Goal: Task Accomplishment & Management: Complete application form

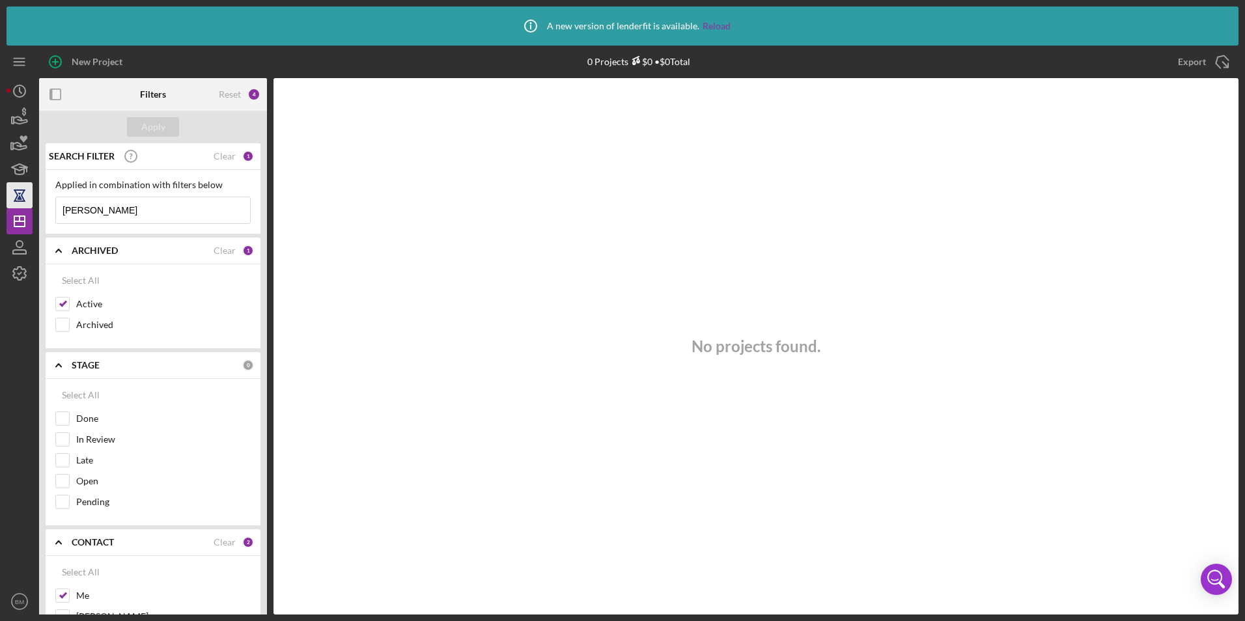
scroll to position [260, 0]
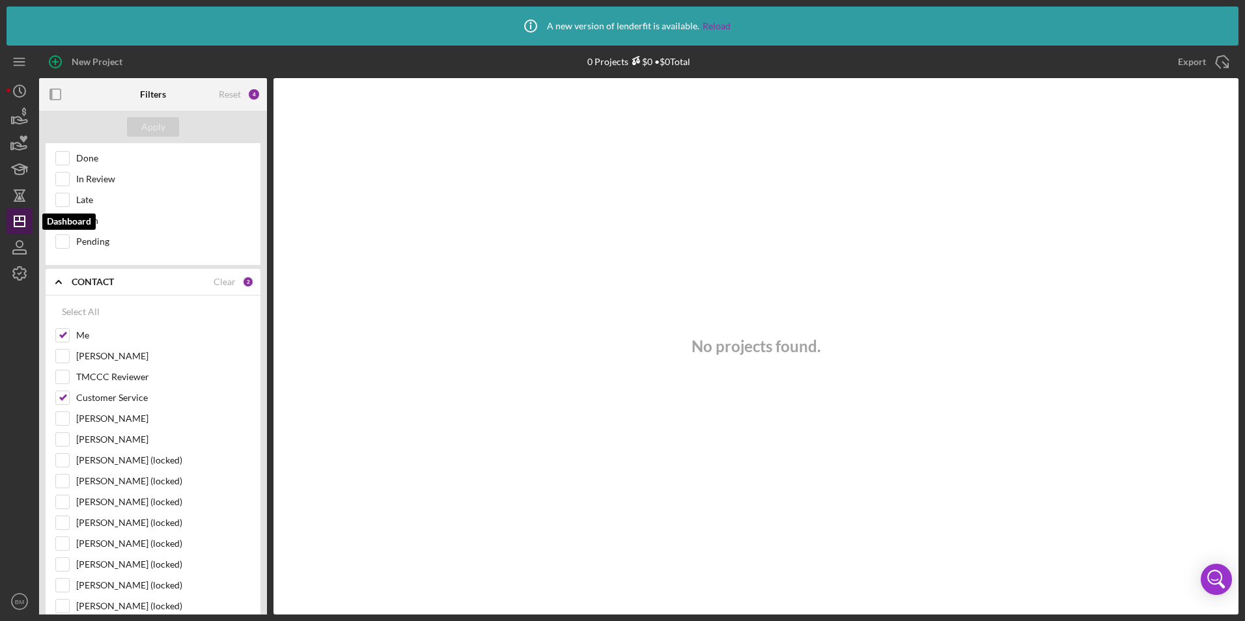
click at [14, 221] on polygon "button" at bounding box center [19, 221] width 10 height 10
click at [223, 93] on div "Reset" at bounding box center [230, 94] width 22 height 10
checkbox input "false"
click at [145, 128] on div "Apply" at bounding box center [153, 127] width 24 height 20
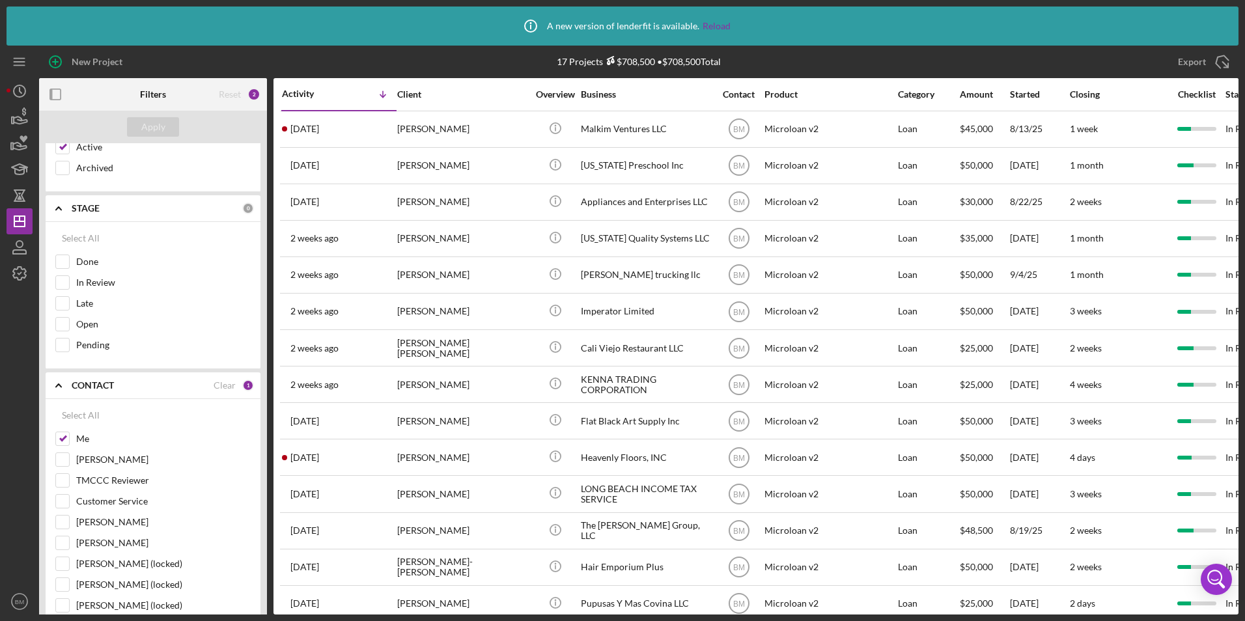
scroll to position [0, 0]
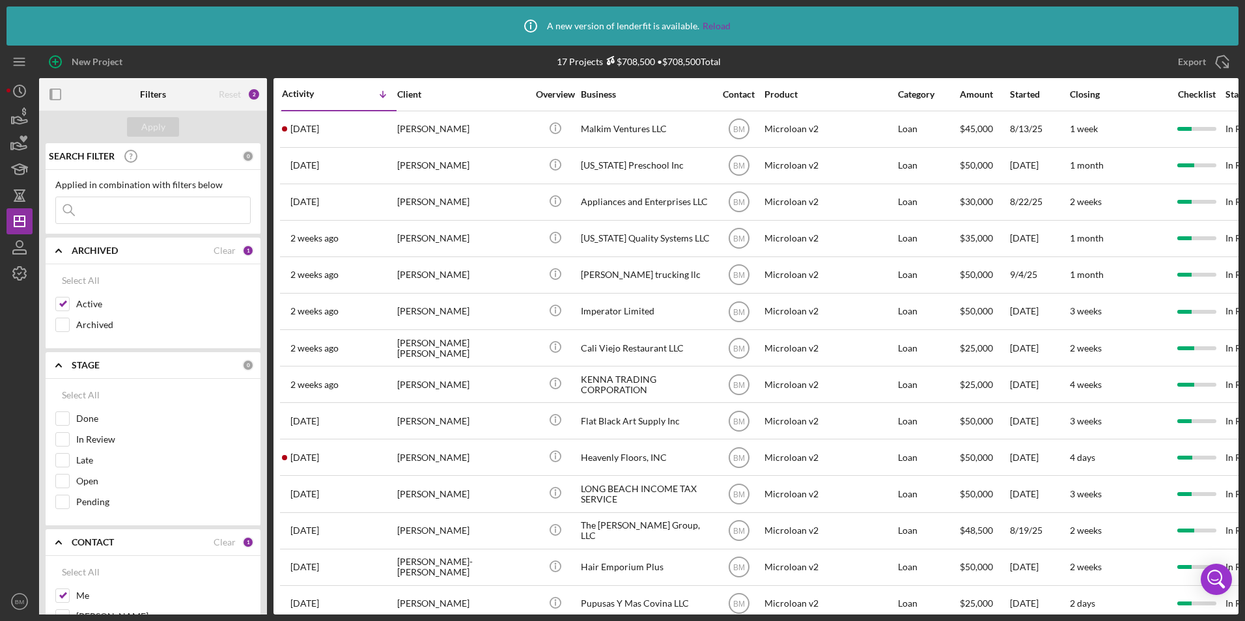
click at [156, 217] on input at bounding box center [153, 210] width 194 height 26
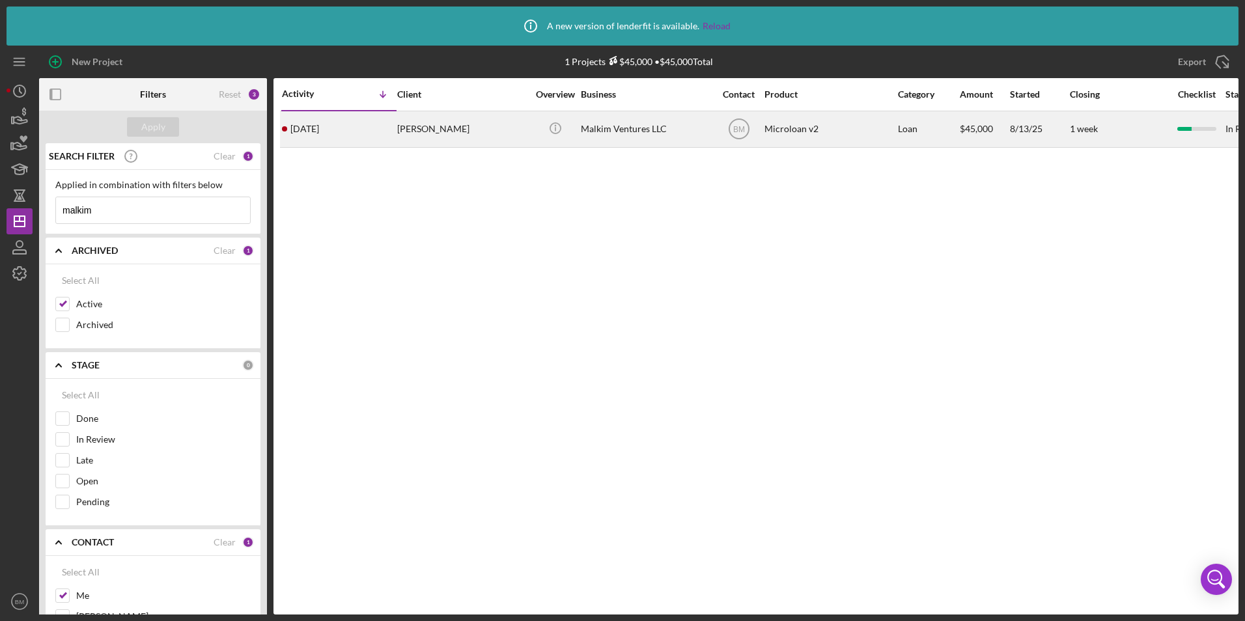
type input "malkim"
click at [479, 124] on div "Jesse Malcomb" at bounding box center [462, 129] width 130 height 35
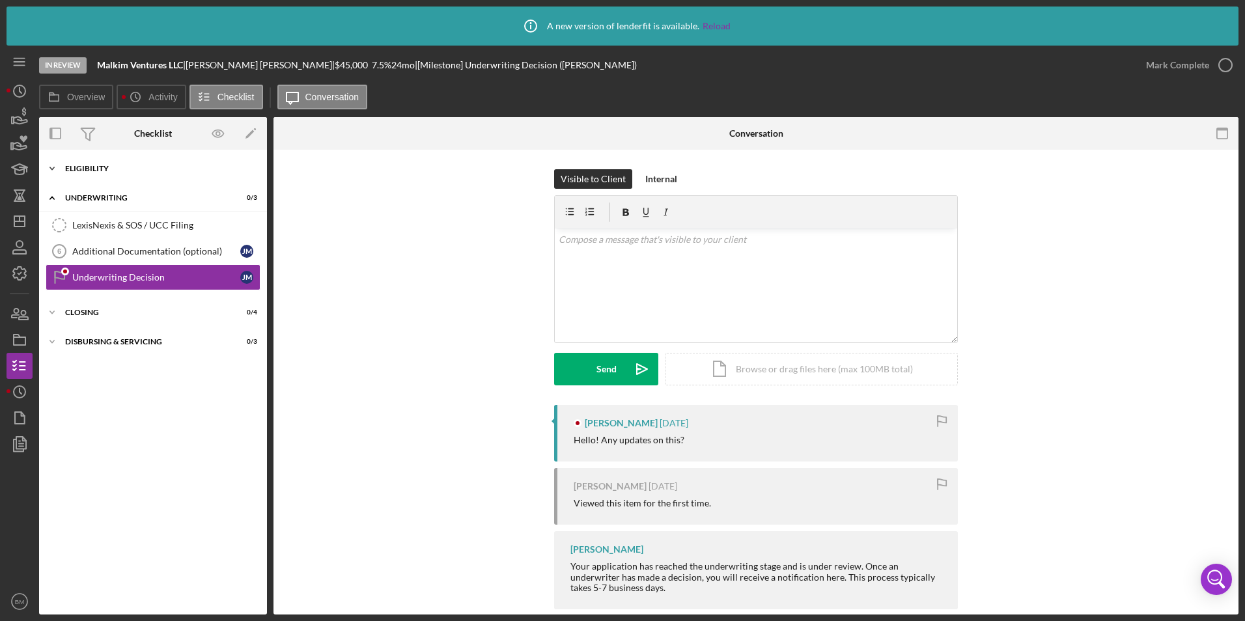
click at [75, 170] on div "Eligibility" at bounding box center [158, 169] width 186 height 8
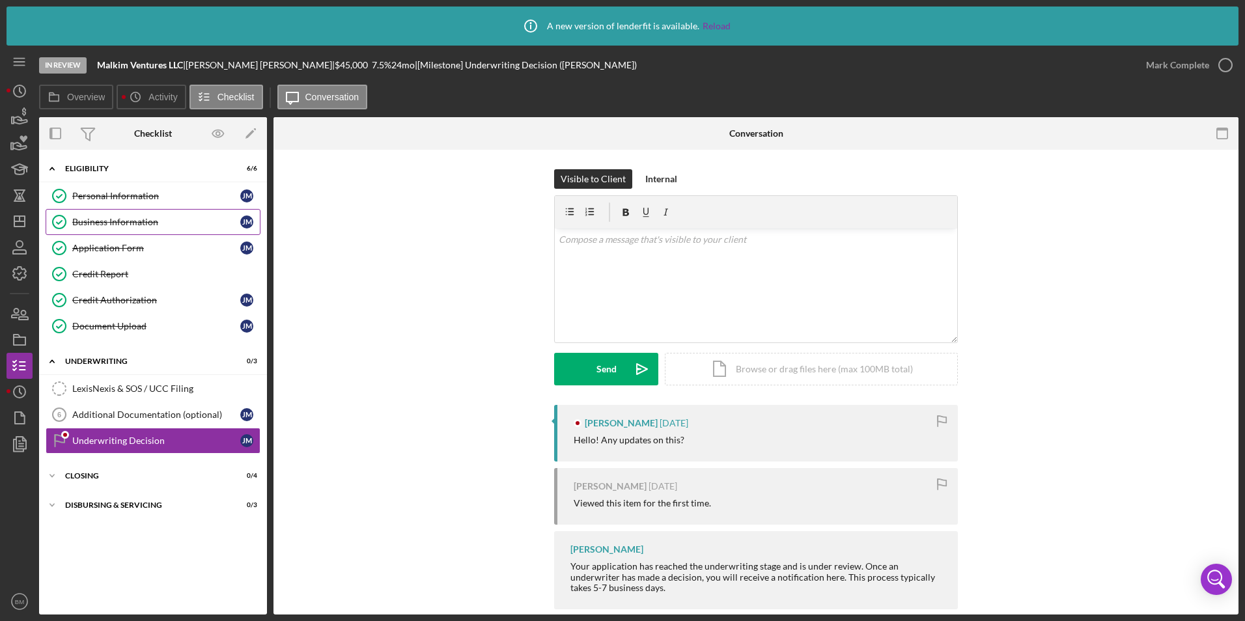
click at [129, 217] on div "Business Information" at bounding box center [156, 222] width 168 height 10
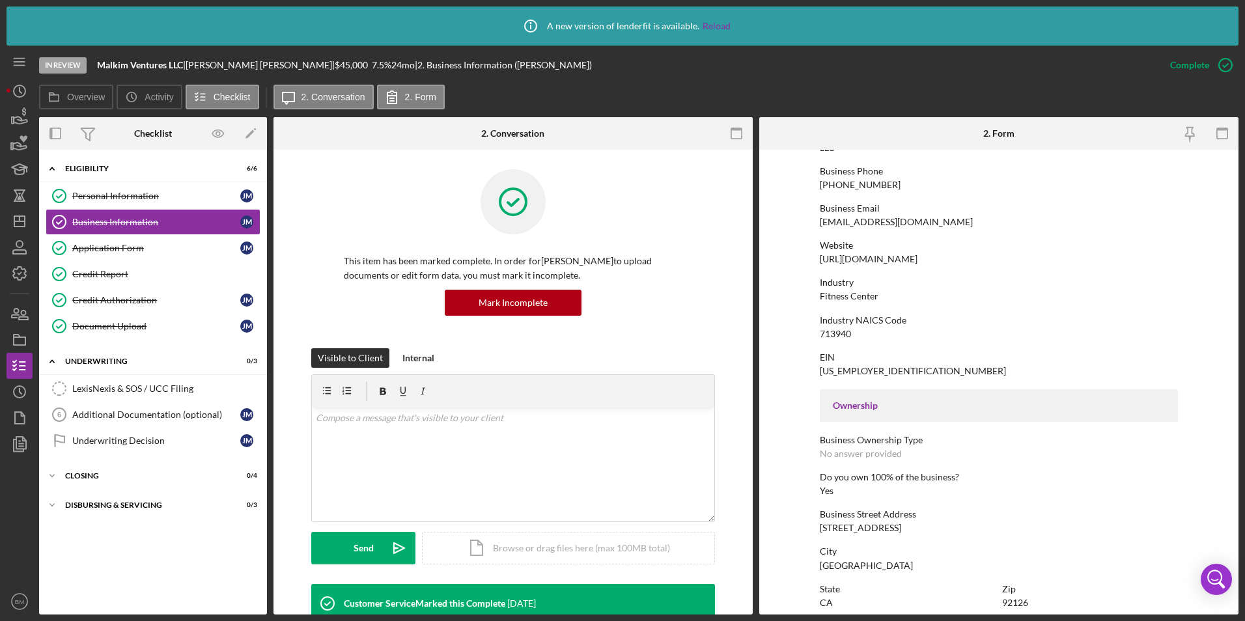
scroll to position [195, 0]
click at [836, 332] on div "713940" at bounding box center [835, 336] width 31 height 10
click at [879, 335] on div "Industry NAICS Code 713940" at bounding box center [999, 330] width 358 height 24
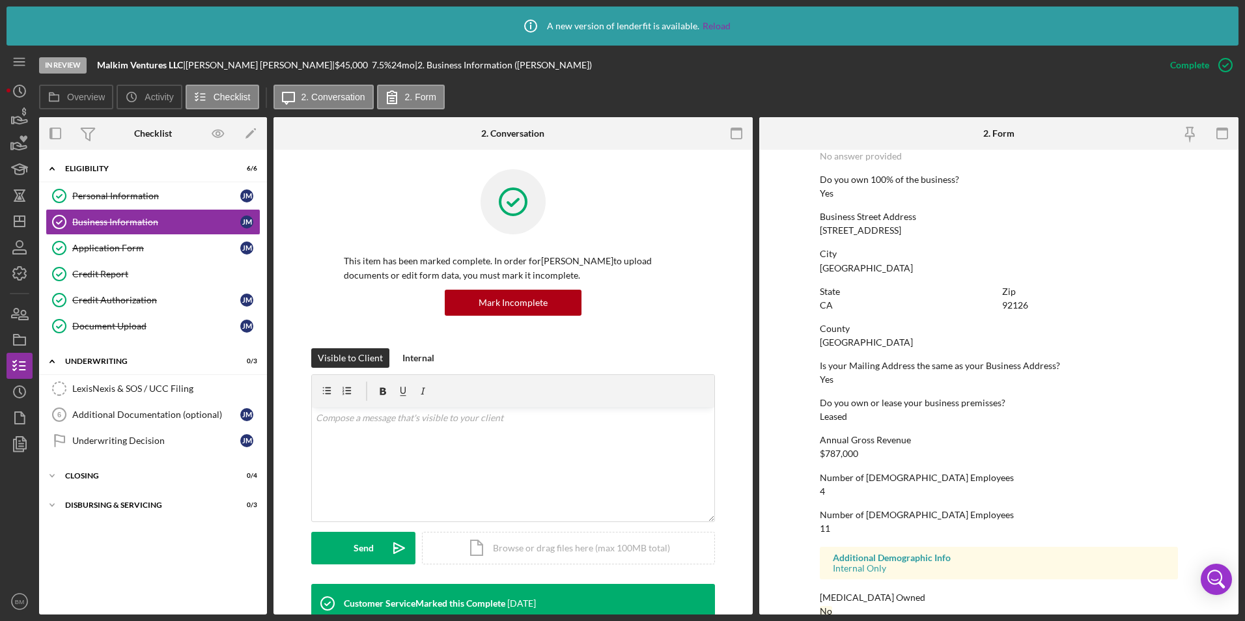
scroll to position [517, 0]
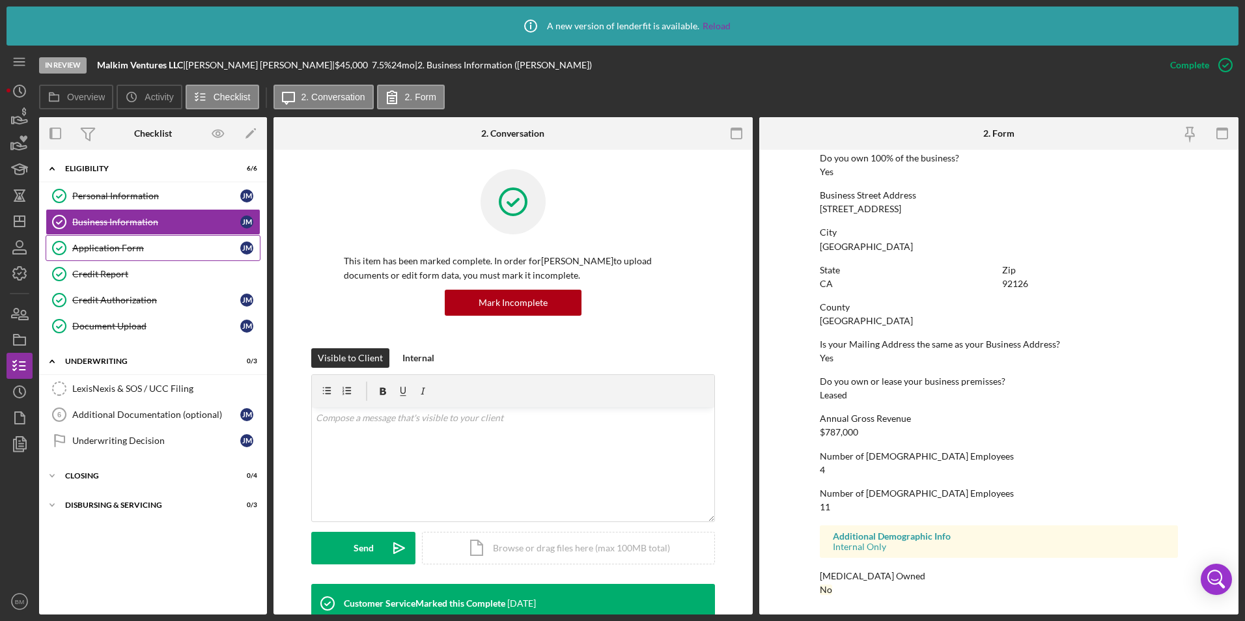
drag, startPoint x: 144, startPoint y: 251, endPoint x: 150, endPoint y: 248, distance: 7.0
click at [144, 251] on div "Application Form" at bounding box center [156, 248] width 168 height 10
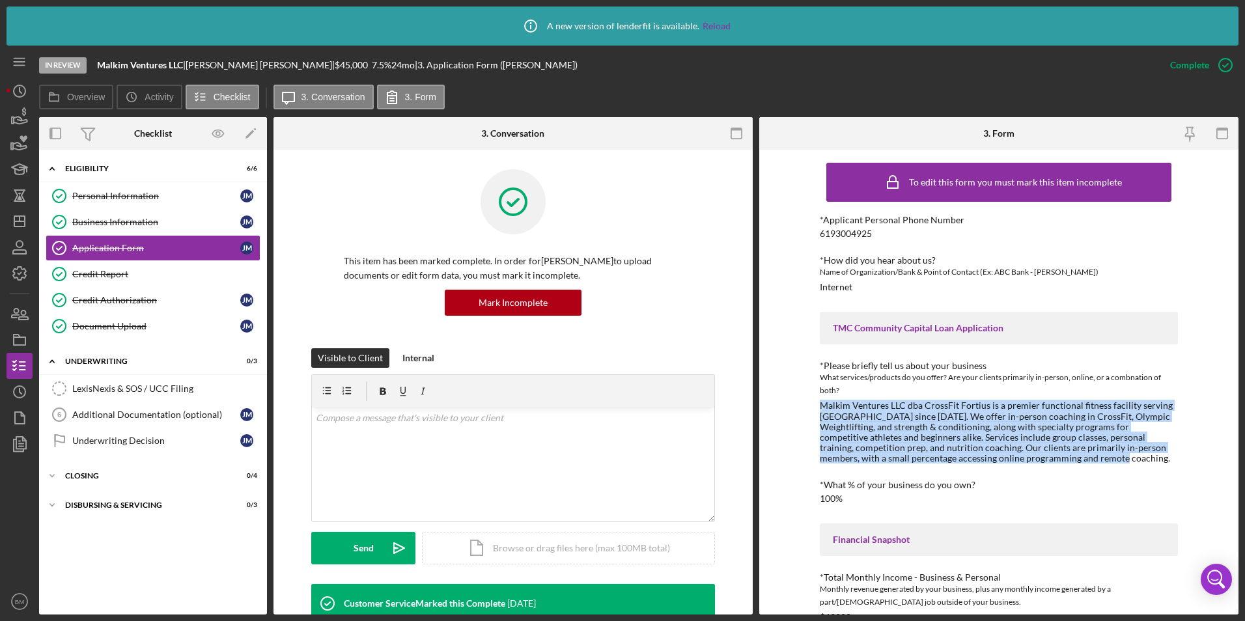
drag, startPoint x: 819, startPoint y: 404, endPoint x: 1125, endPoint y: 455, distance: 309.6
click at [1125, 455] on div "Malkim Ventures LLC dba CrossFit Fortius is a premier functional fitness facili…" at bounding box center [999, 431] width 358 height 63
copy div "Malkim Ventures LLC dba CrossFit Fortius is a premier functional fitness facili…"
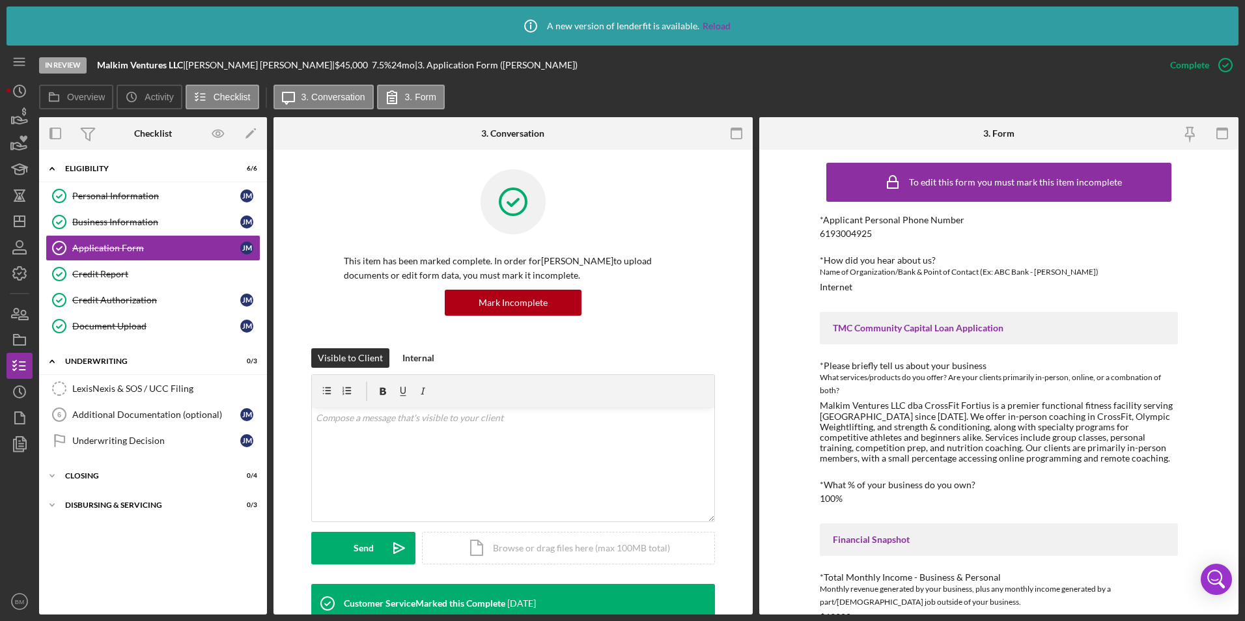
click at [997, 373] on div "What services/products do you offer? Are your clients primarily in-person, onli…" at bounding box center [999, 384] width 358 height 26
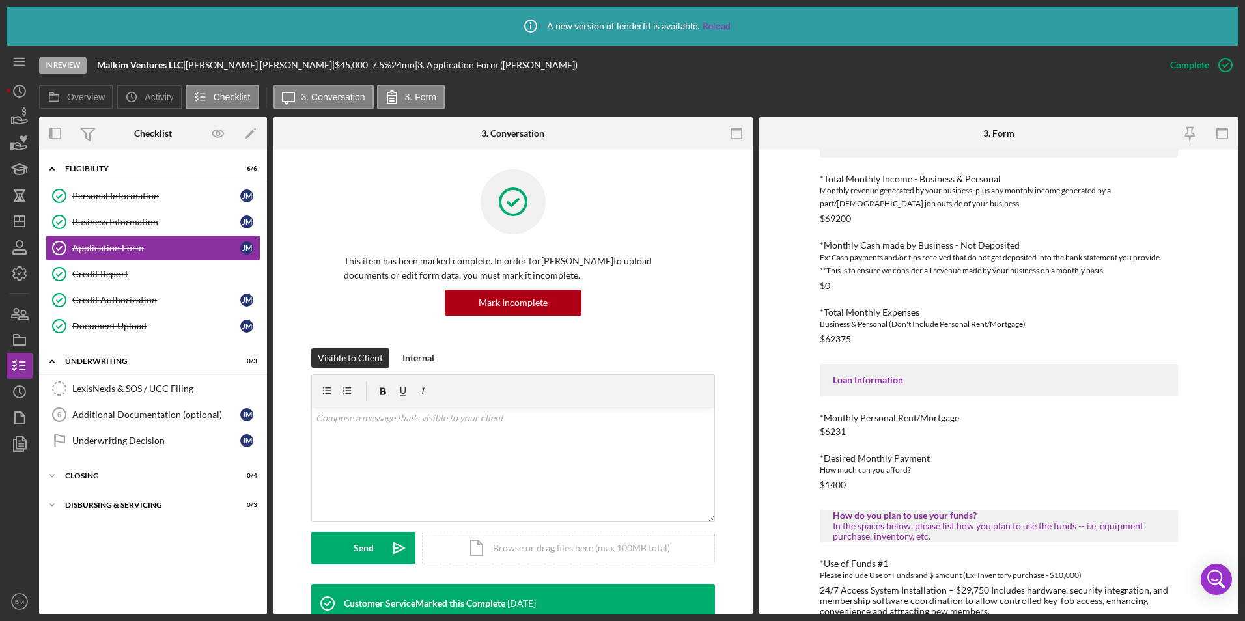
scroll to position [521, 0]
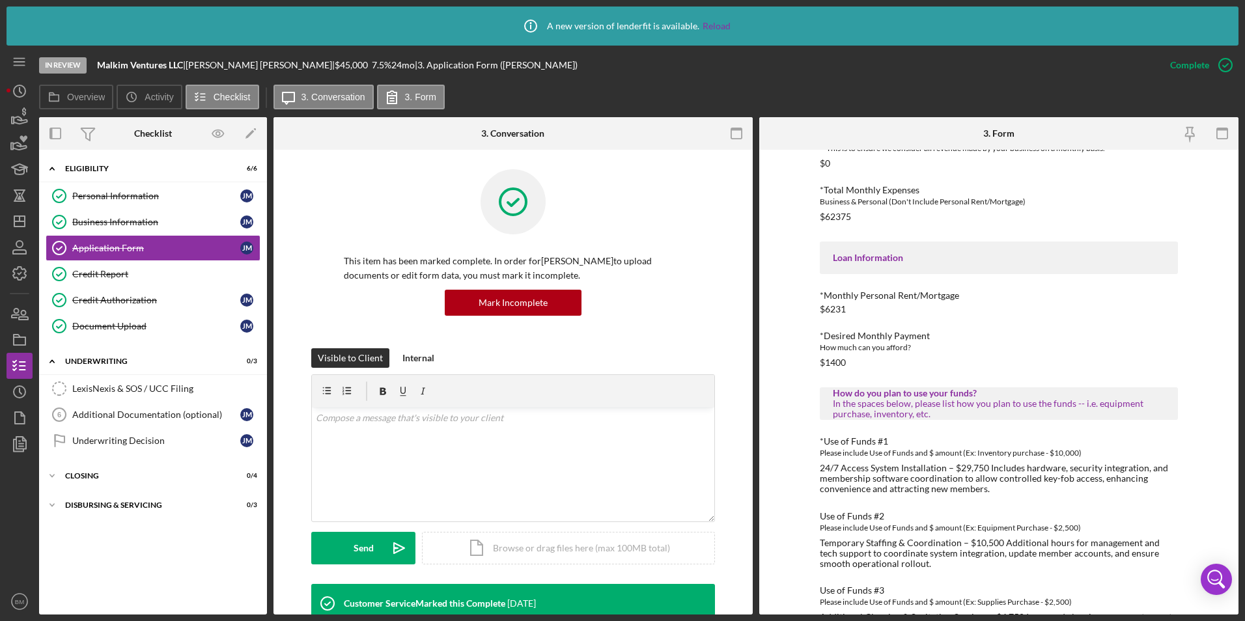
click at [842, 361] on div "$1400" at bounding box center [833, 362] width 26 height 10
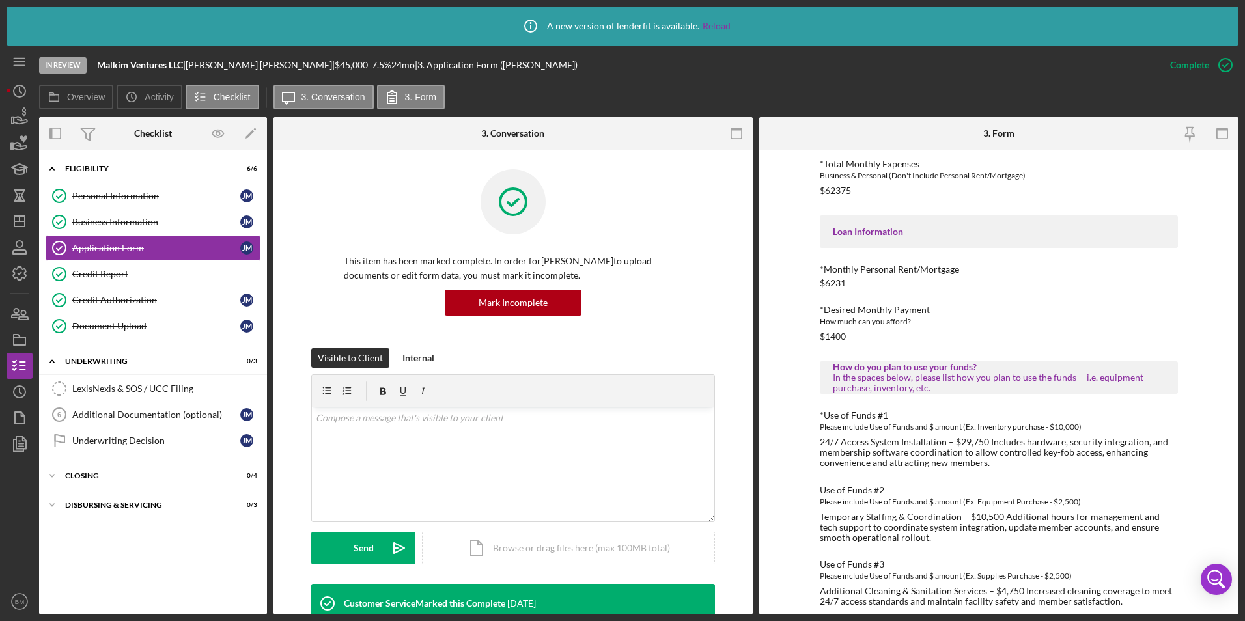
scroll to position [559, 0]
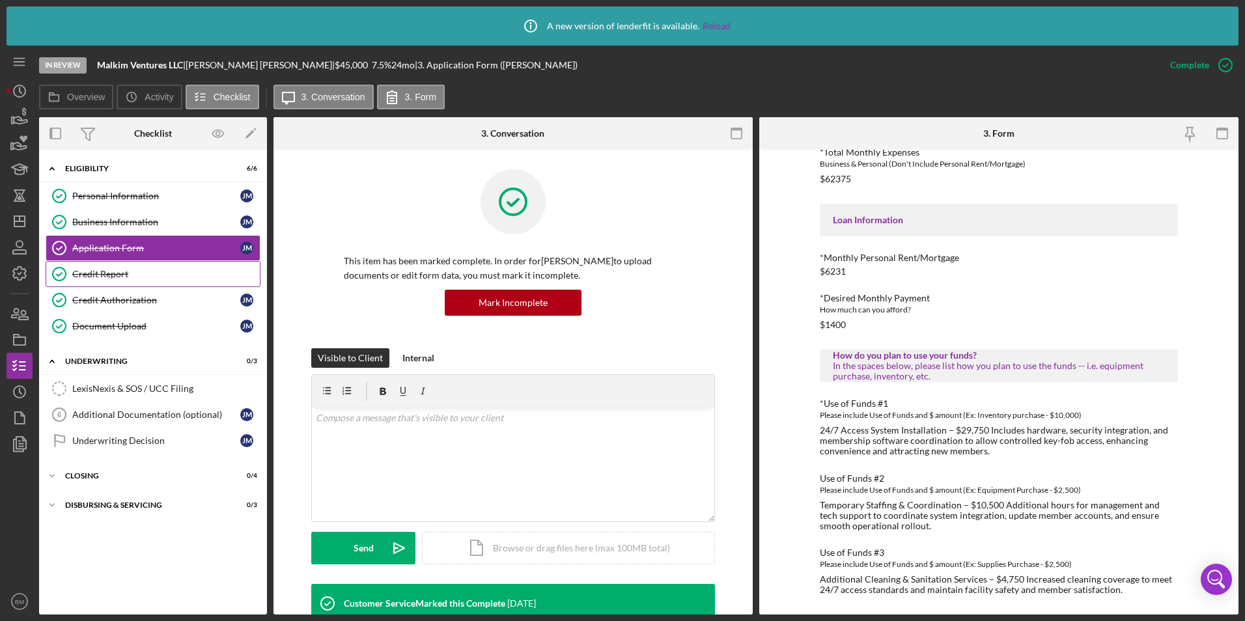
click at [126, 281] on link "Credit Report Credit Report" at bounding box center [153, 274] width 215 height 26
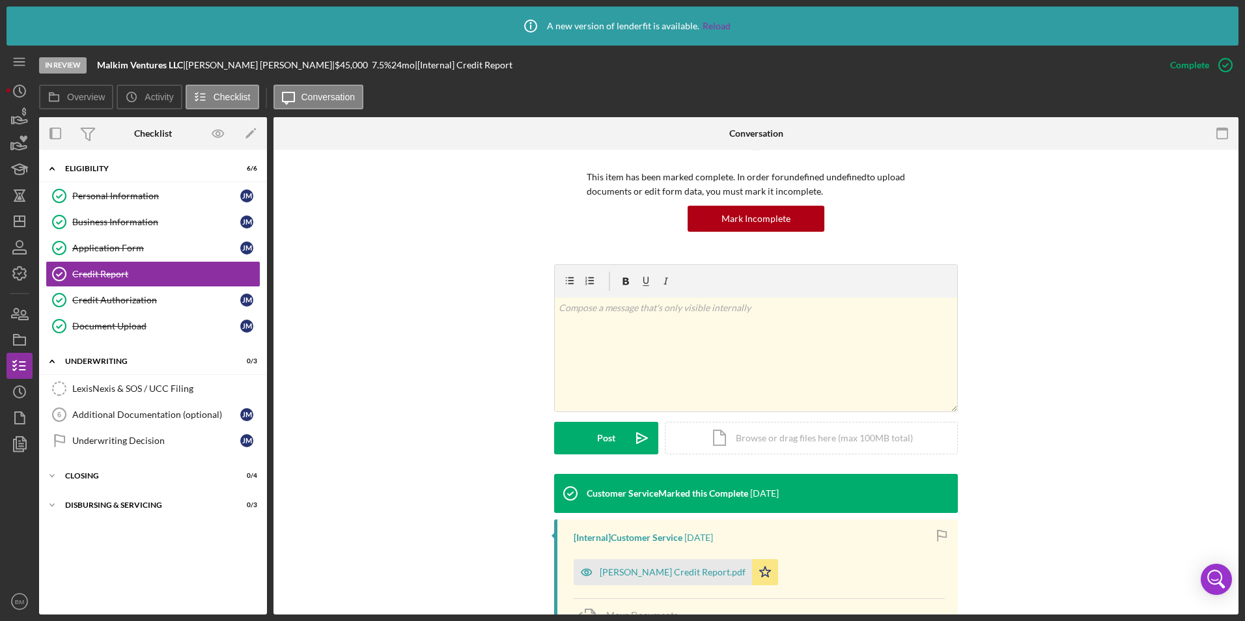
scroll to position [245, 0]
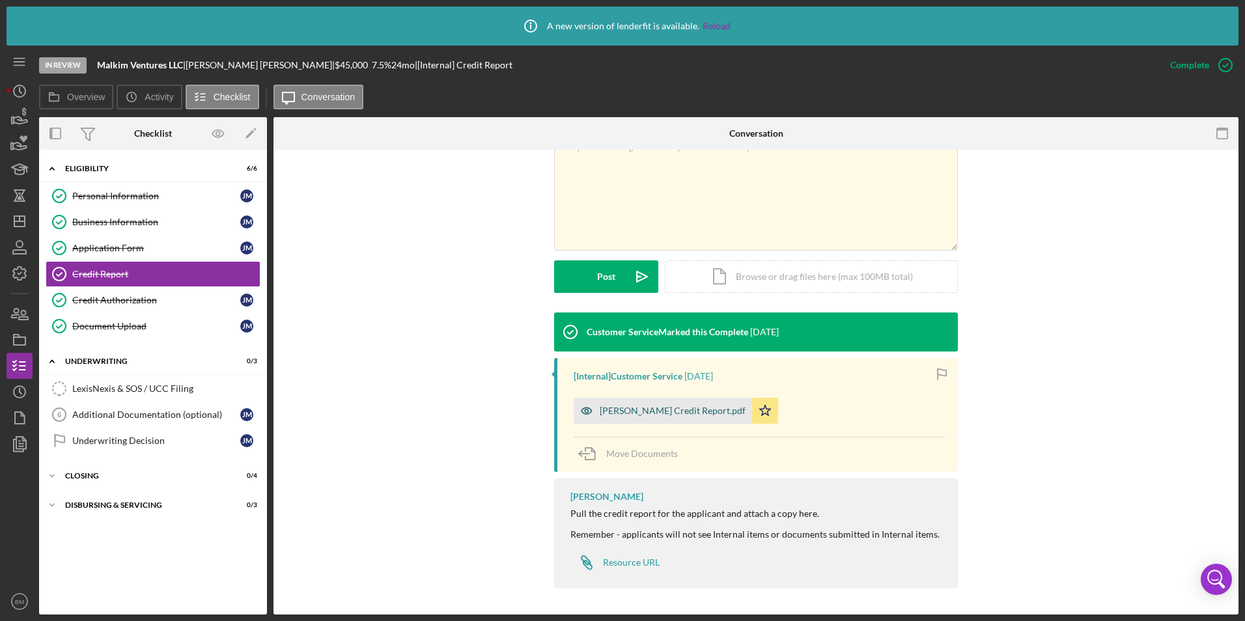
click at [612, 411] on div "[PERSON_NAME] Credit Report.pdf" at bounding box center [673, 411] width 146 height 10
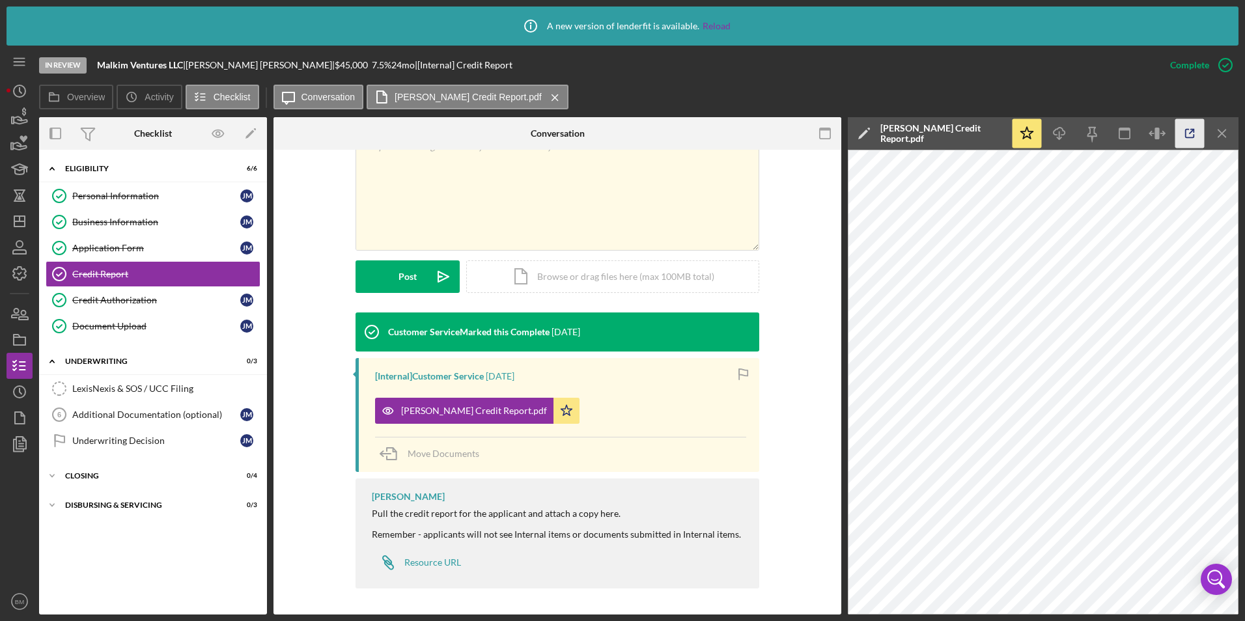
click at [1182, 132] on icon "button" at bounding box center [1189, 133] width 29 height 29
click at [116, 320] on link "Document Upload Document Upload J M" at bounding box center [153, 326] width 215 height 26
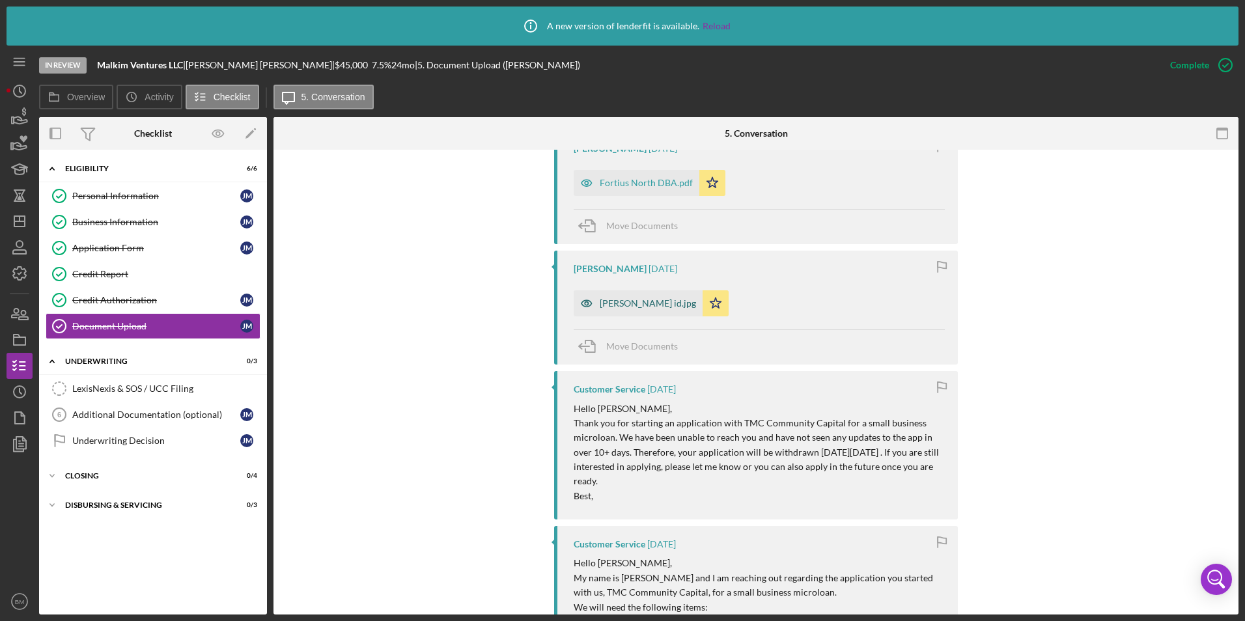
scroll to position [1693, 0]
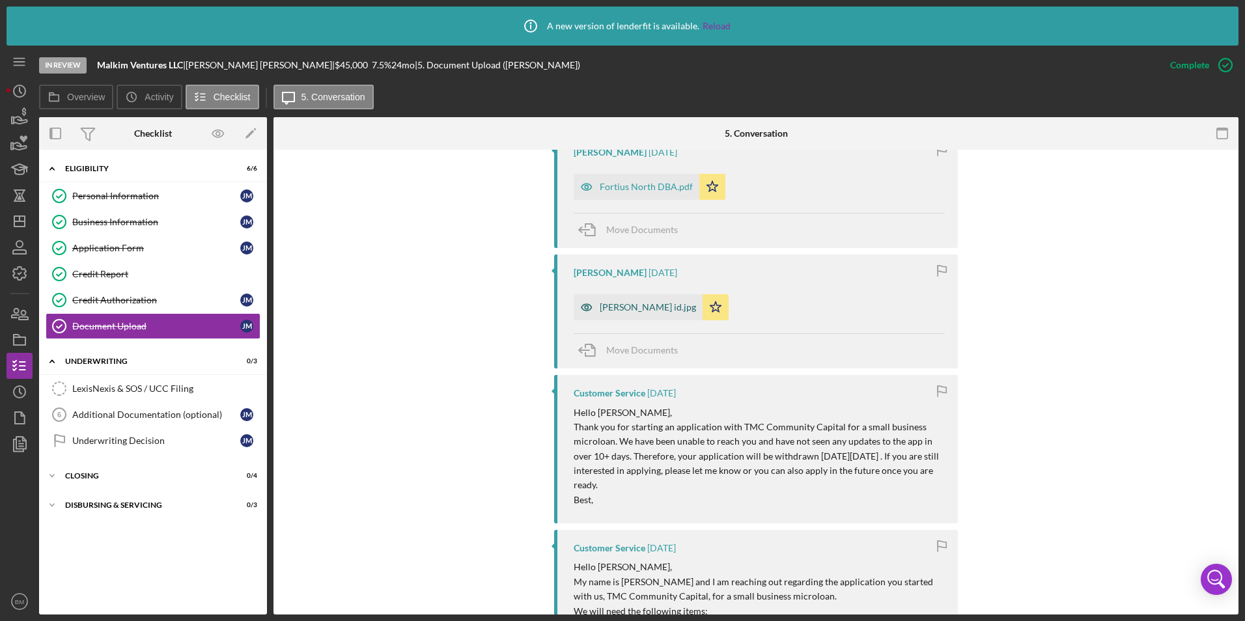
click at [630, 314] on div "jesse malcomb id.jpg" at bounding box center [638, 307] width 129 height 26
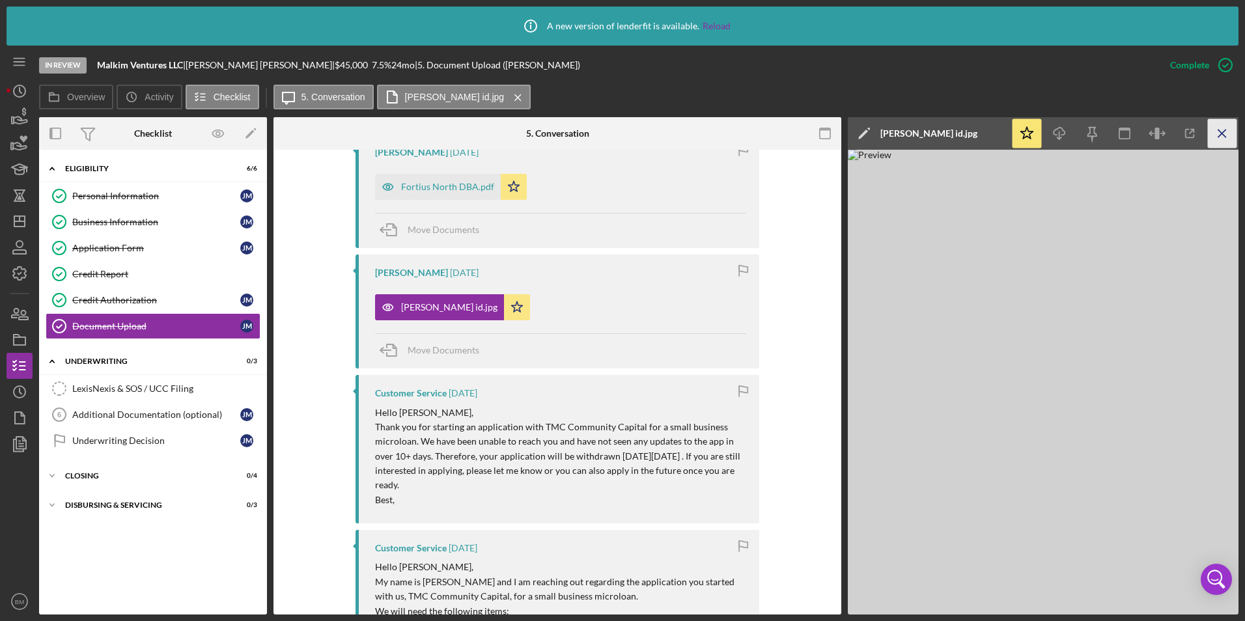
click at [1222, 133] on line "button" at bounding box center [1221, 133] width 7 height 7
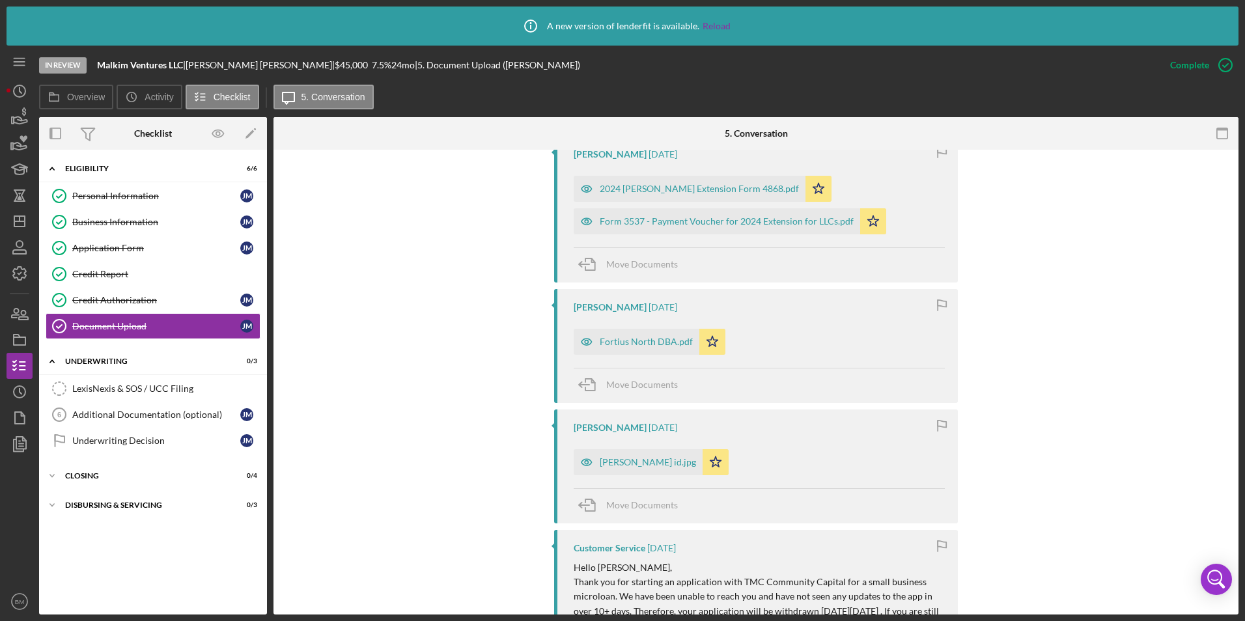
scroll to position [1433, 0]
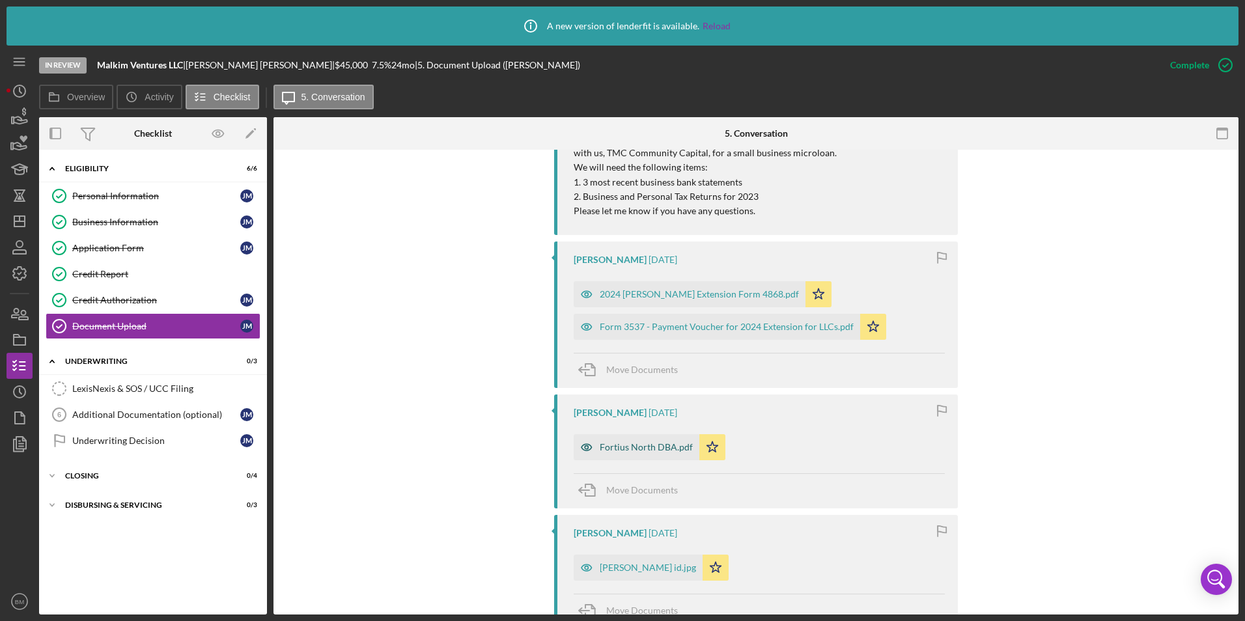
click at [591, 438] on icon "button" at bounding box center [587, 447] width 26 height 26
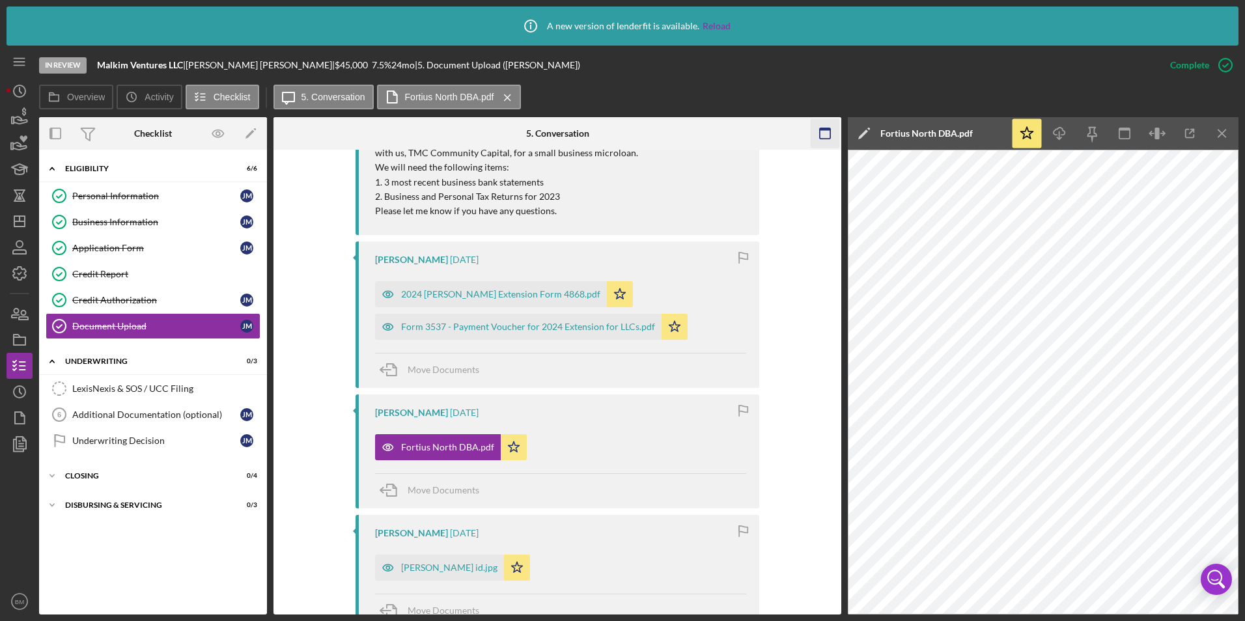
drag, startPoint x: 1223, startPoint y: 128, endPoint x: 1207, endPoint y: 126, distance: 15.7
click at [1223, 128] on icon "Icon/Menu Close" at bounding box center [1222, 133] width 29 height 29
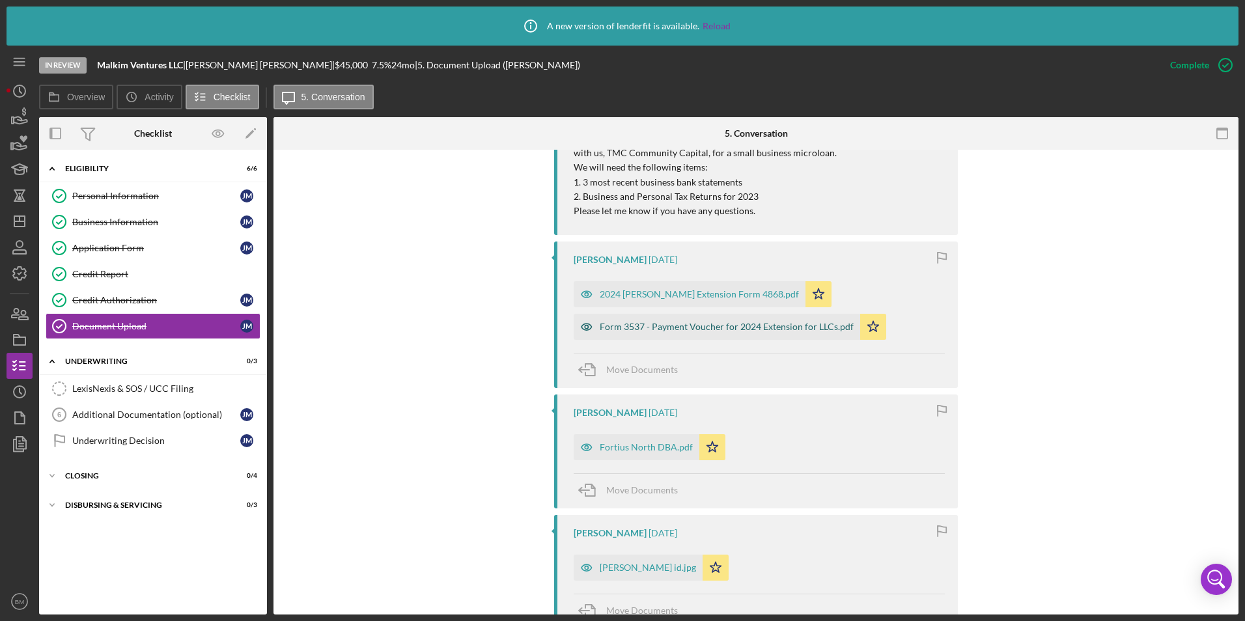
click at [661, 330] on div "Form 3537 - Payment Voucher for 2024 Extension for LLCs.pdf" at bounding box center [727, 327] width 254 height 10
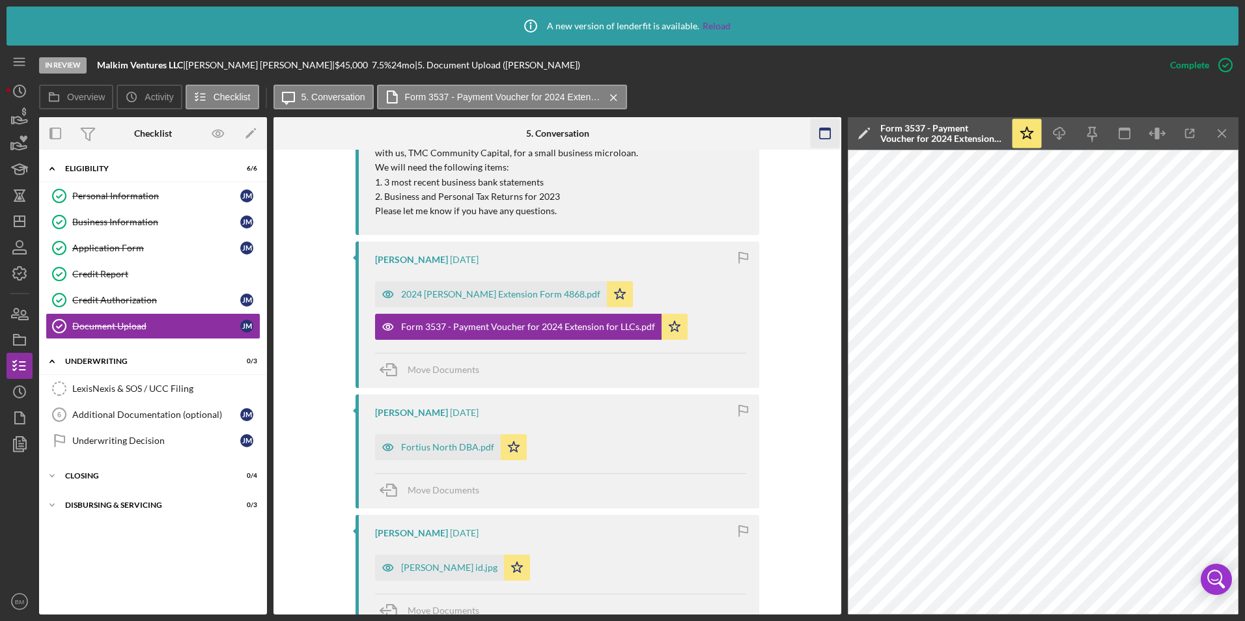
click at [1218, 133] on icon "Icon/Menu Close" at bounding box center [1222, 133] width 29 height 29
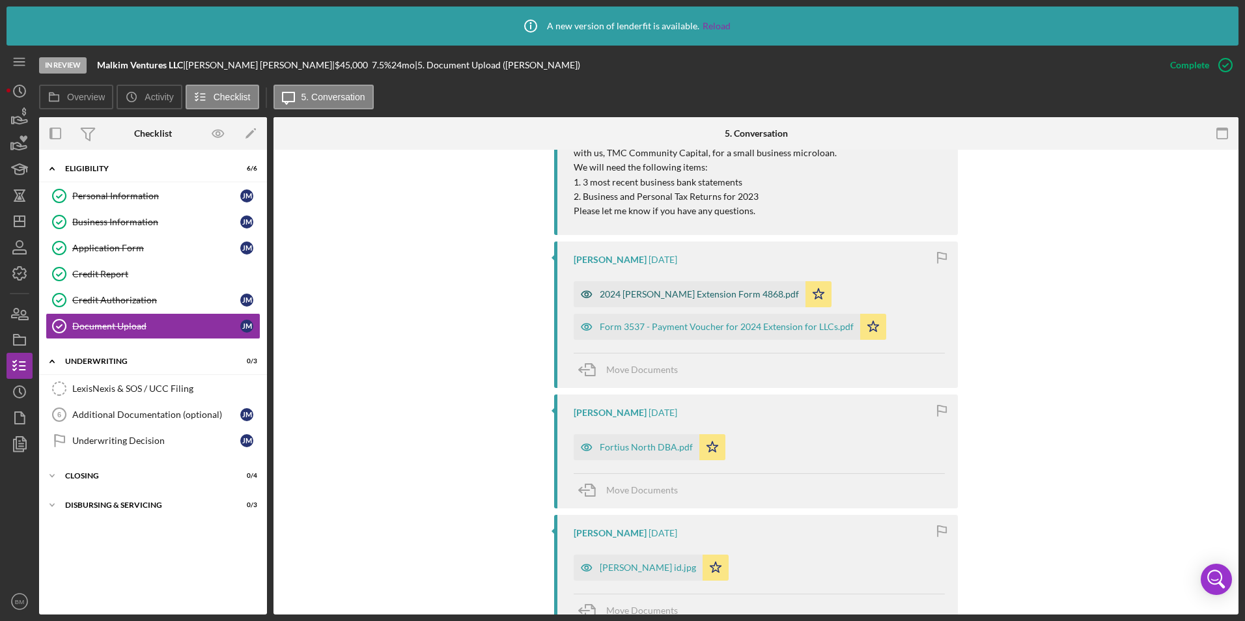
click at [677, 290] on div "2024 Jesse Malcomb Extension Form 4868.pdf" at bounding box center [699, 294] width 199 height 10
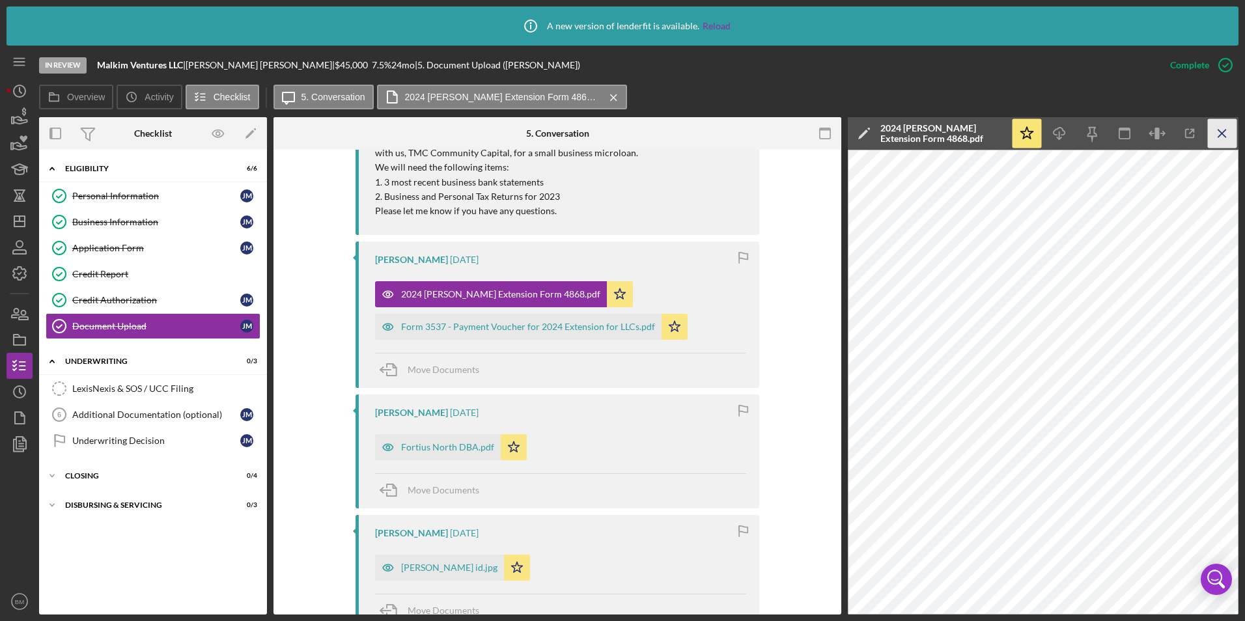
click at [1229, 138] on icon "Icon/Menu Close" at bounding box center [1222, 133] width 29 height 29
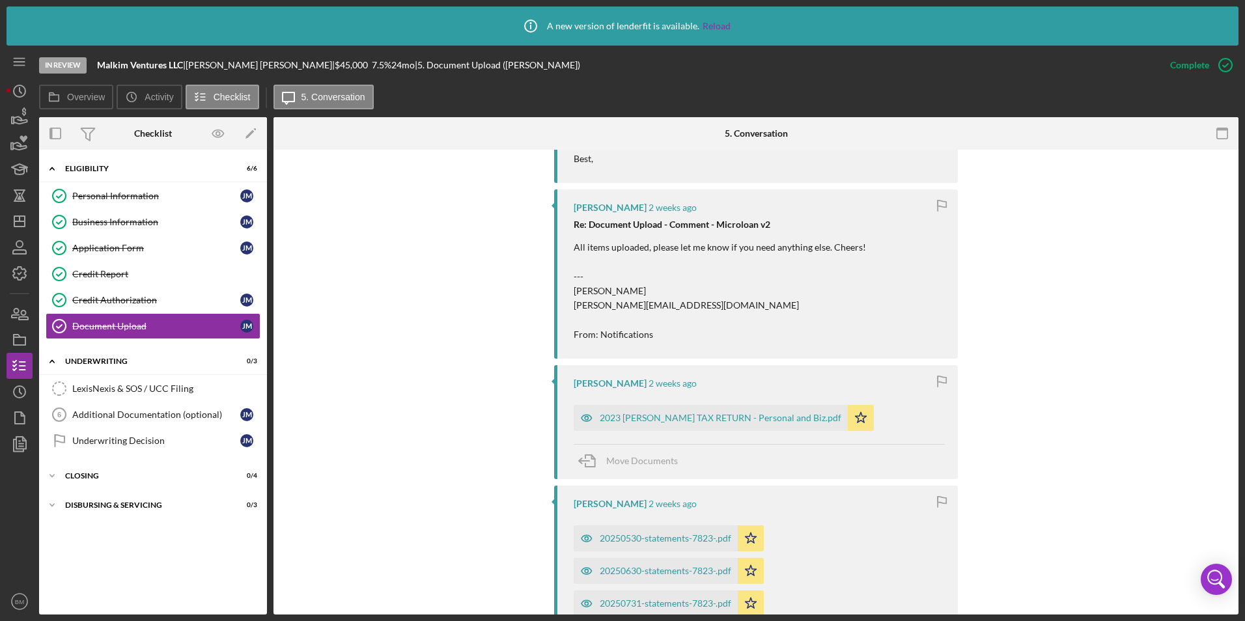
scroll to position [846, 0]
click at [662, 421] on div "2023 Jesse Malcomb TAX RETURN - Personal and Biz.pdf" at bounding box center [721, 419] width 242 height 10
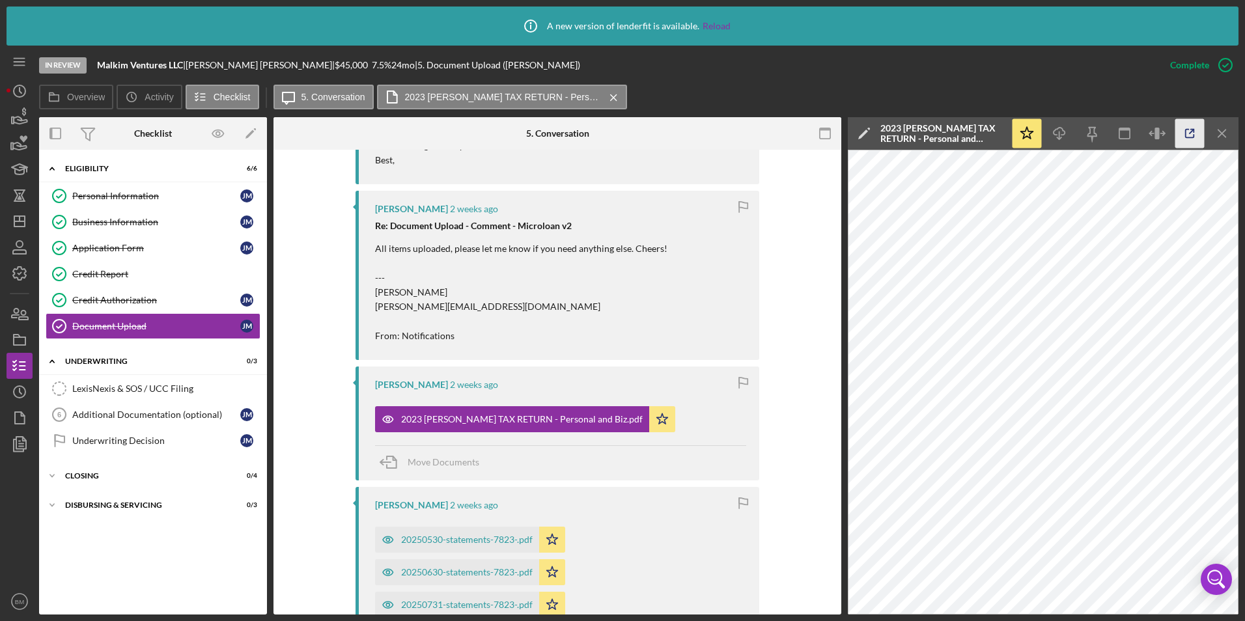
click at [1185, 139] on icon "button" at bounding box center [1189, 133] width 29 height 29
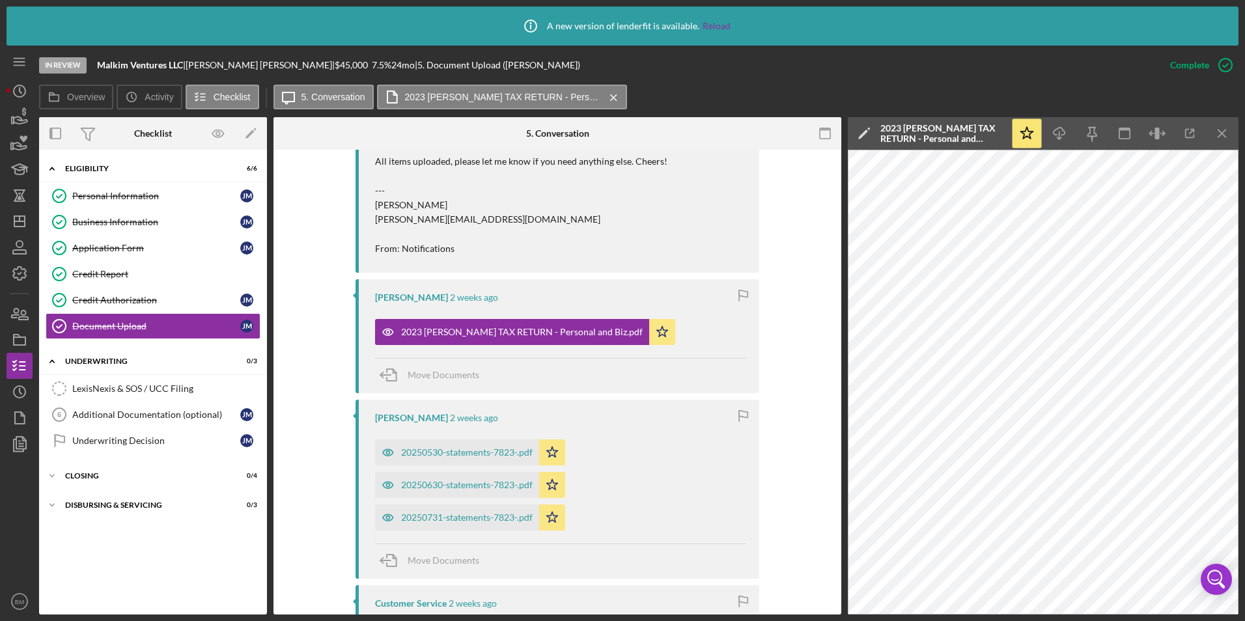
scroll to position [1042, 0]
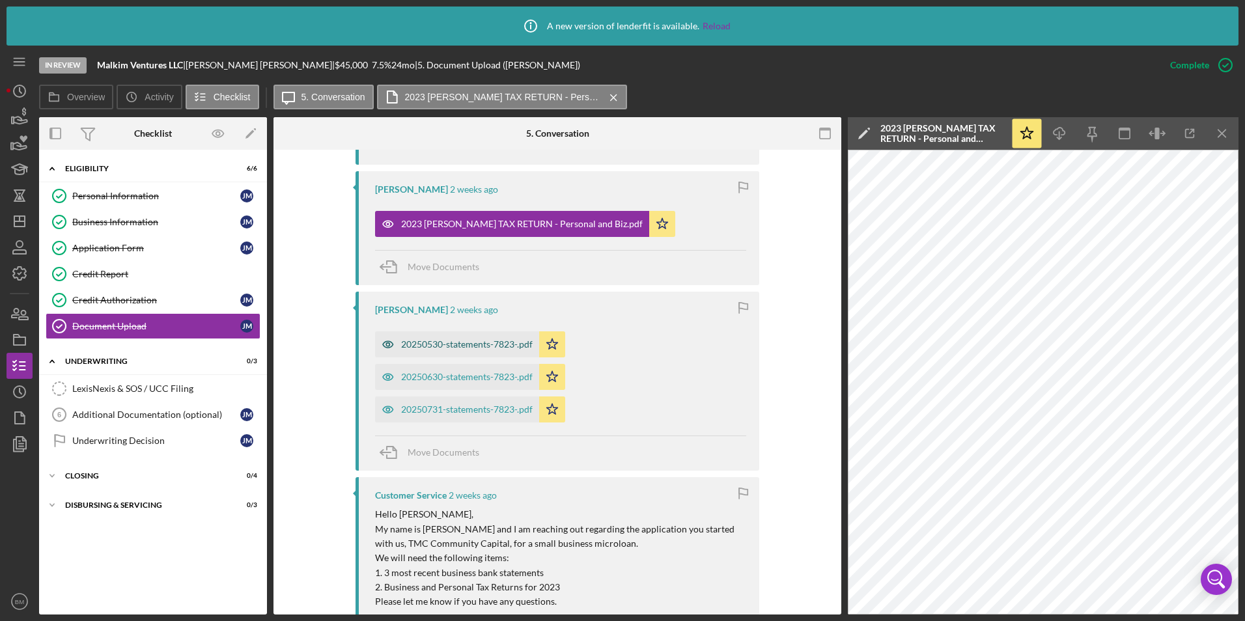
click at [479, 338] on div "20250530-statements-7823-.pdf" at bounding box center [457, 344] width 164 height 26
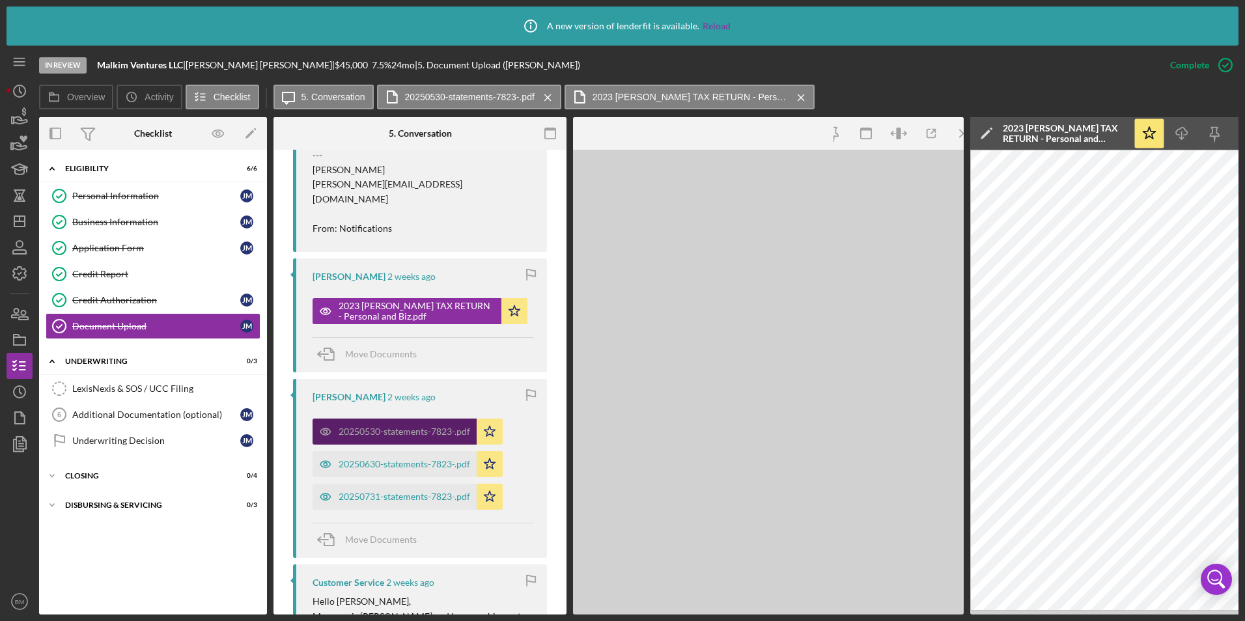
scroll to position [1085, 0]
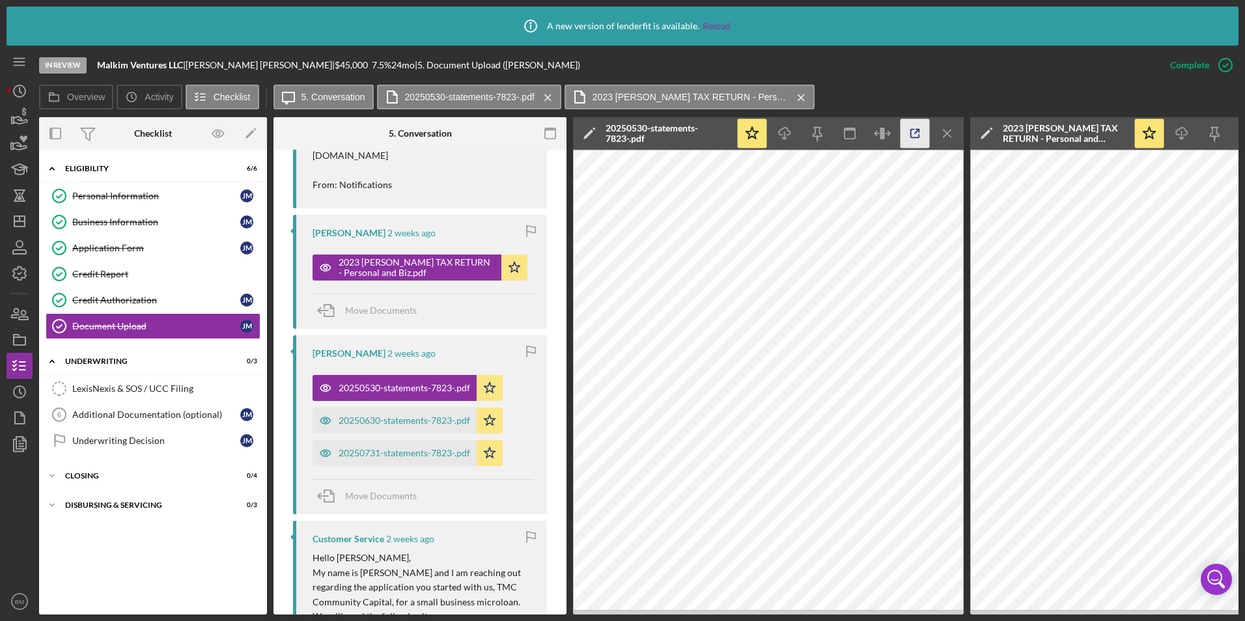
click at [916, 141] on icon "button" at bounding box center [915, 133] width 29 height 29
click at [931, 141] on div "Icon/Star Icon/Download Icon/Menu Close" at bounding box center [850, 133] width 228 height 33
click at [942, 139] on icon "Icon/Menu Close" at bounding box center [947, 133] width 29 height 29
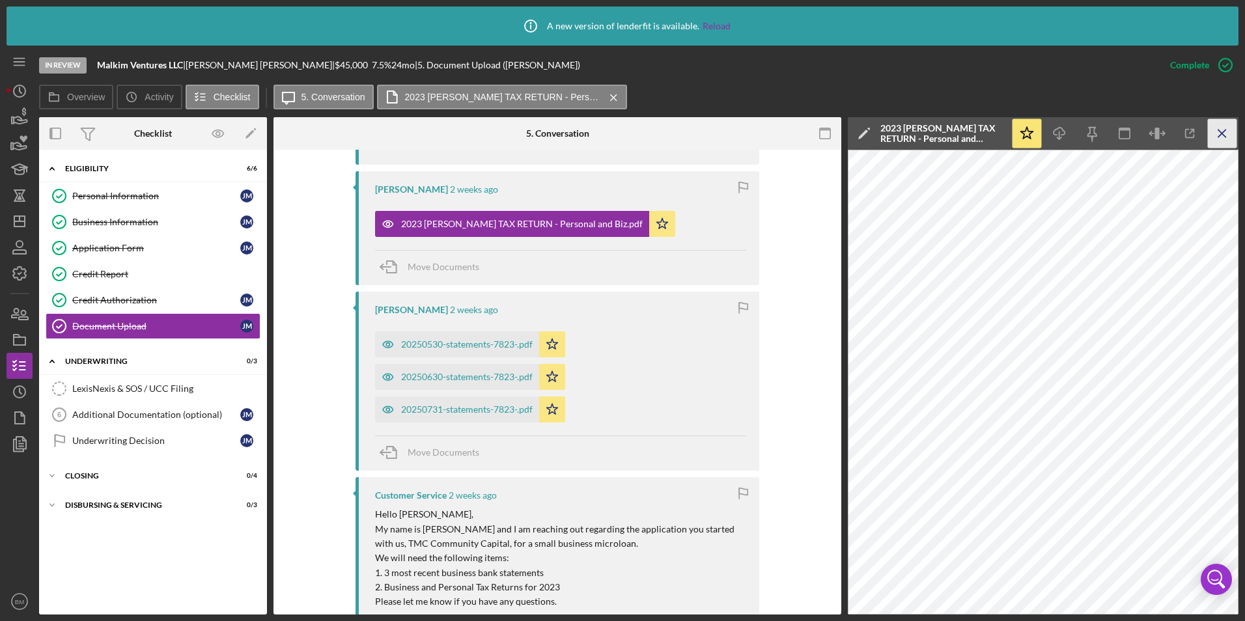
click at [1229, 138] on icon "Icon/Menu Close" at bounding box center [1222, 133] width 29 height 29
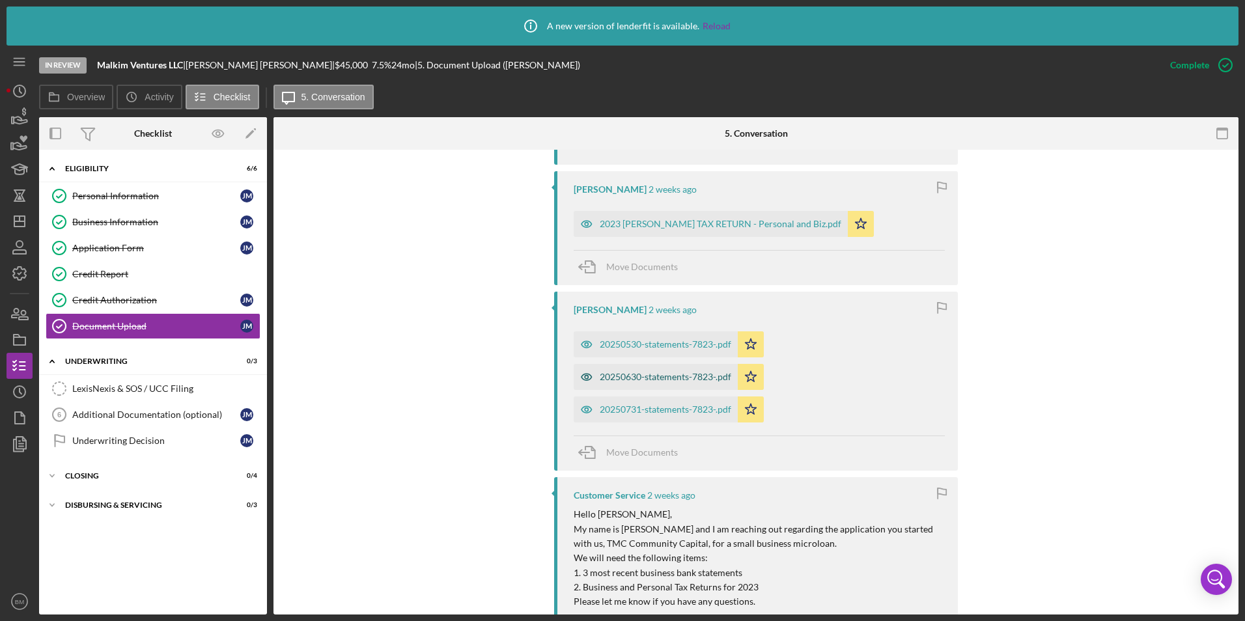
click at [628, 382] on div "20250630-statements-7823-.pdf" at bounding box center [656, 377] width 164 height 26
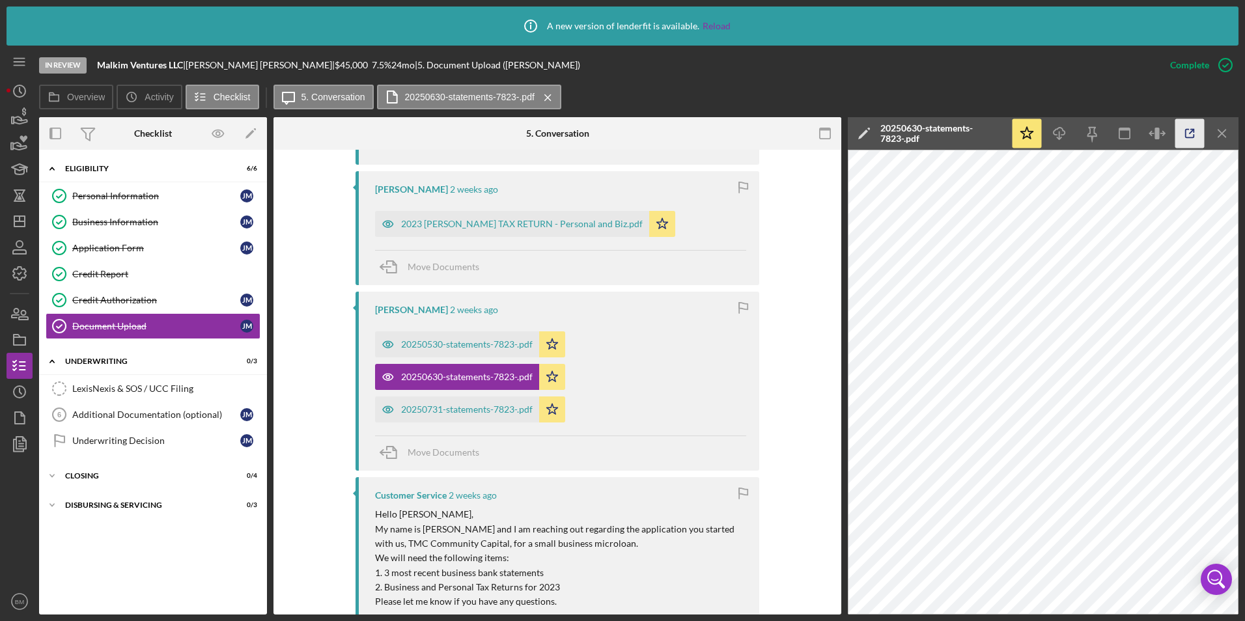
click at [1187, 137] on icon "button" at bounding box center [1189, 133] width 29 height 29
click at [1220, 132] on line "button" at bounding box center [1221, 133] width 7 height 7
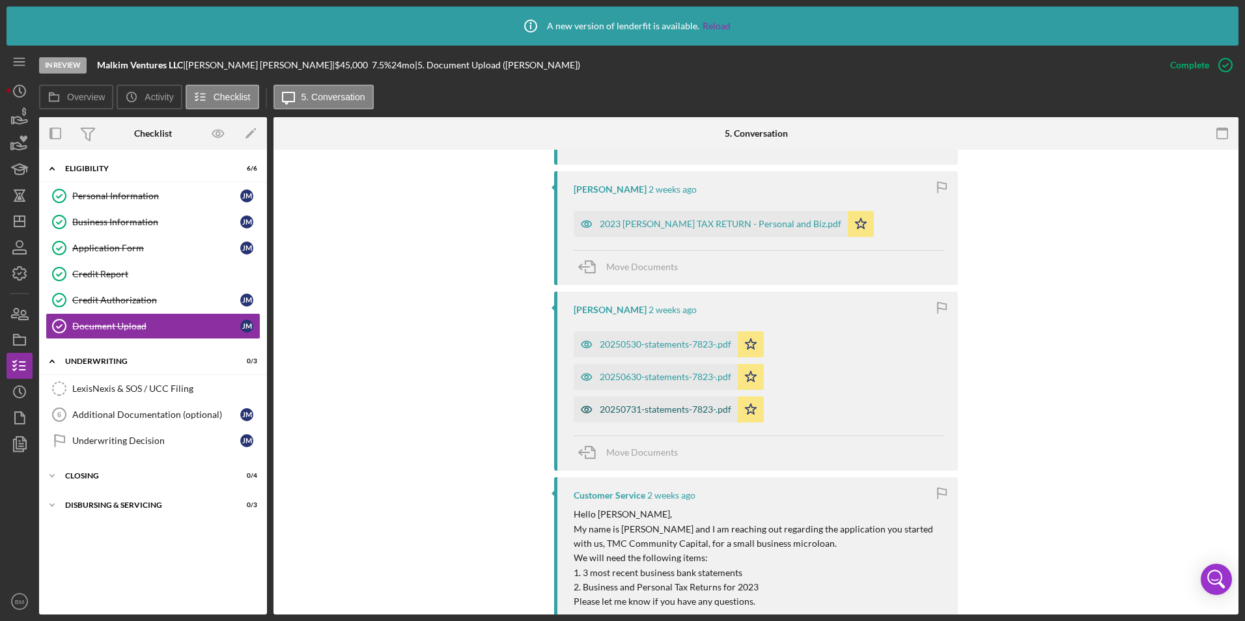
click at [648, 403] on div "20250731-statements-7823-.pdf" at bounding box center [656, 410] width 164 height 26
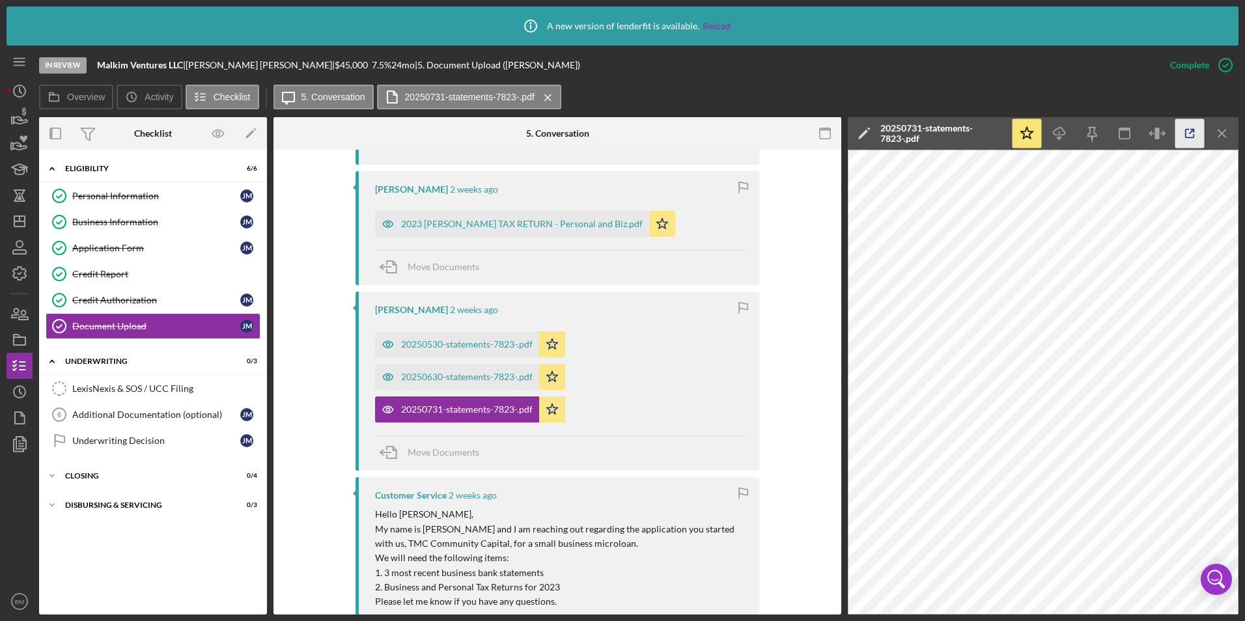
click at [1185, 141] on icon "button" at bounding box center [1189, 133] width 29 height 29
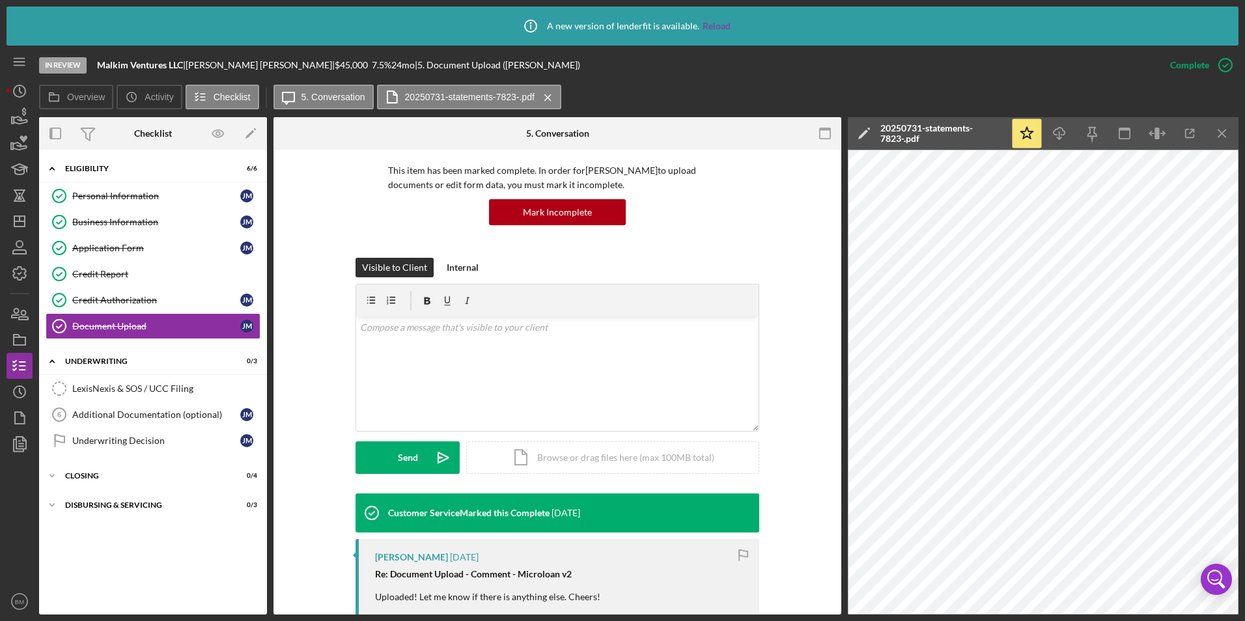
scroll to position [0, 0]
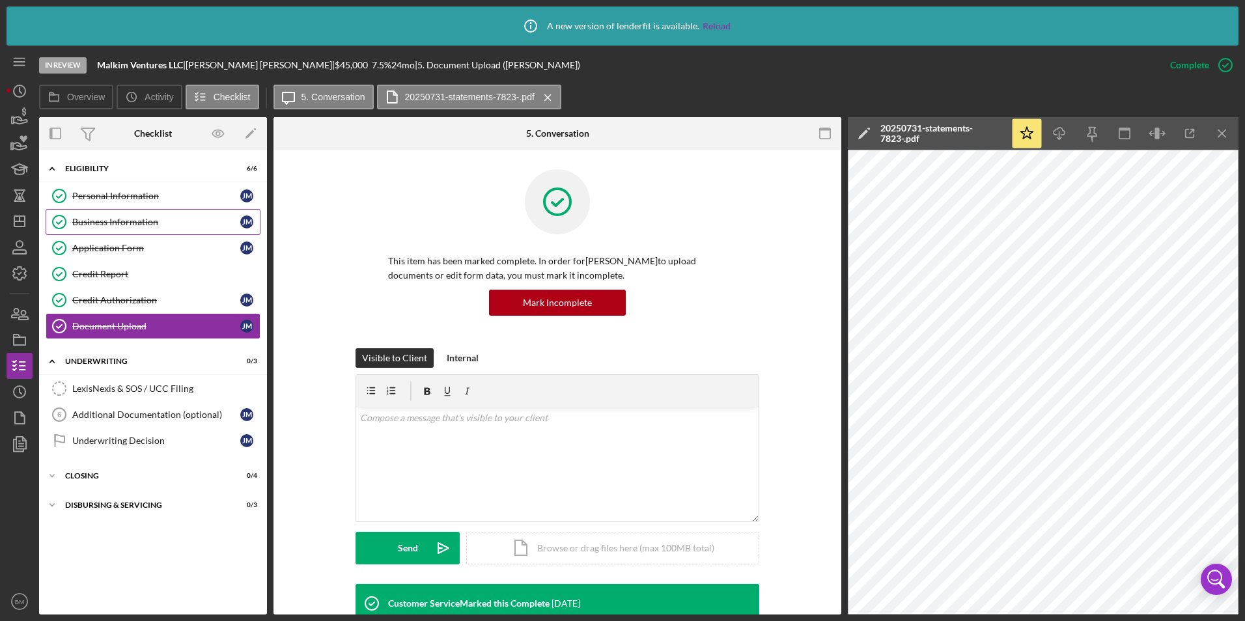
click at [170, 220] on div "Business Information" at bounding box center [156, 222] width 168 height 10
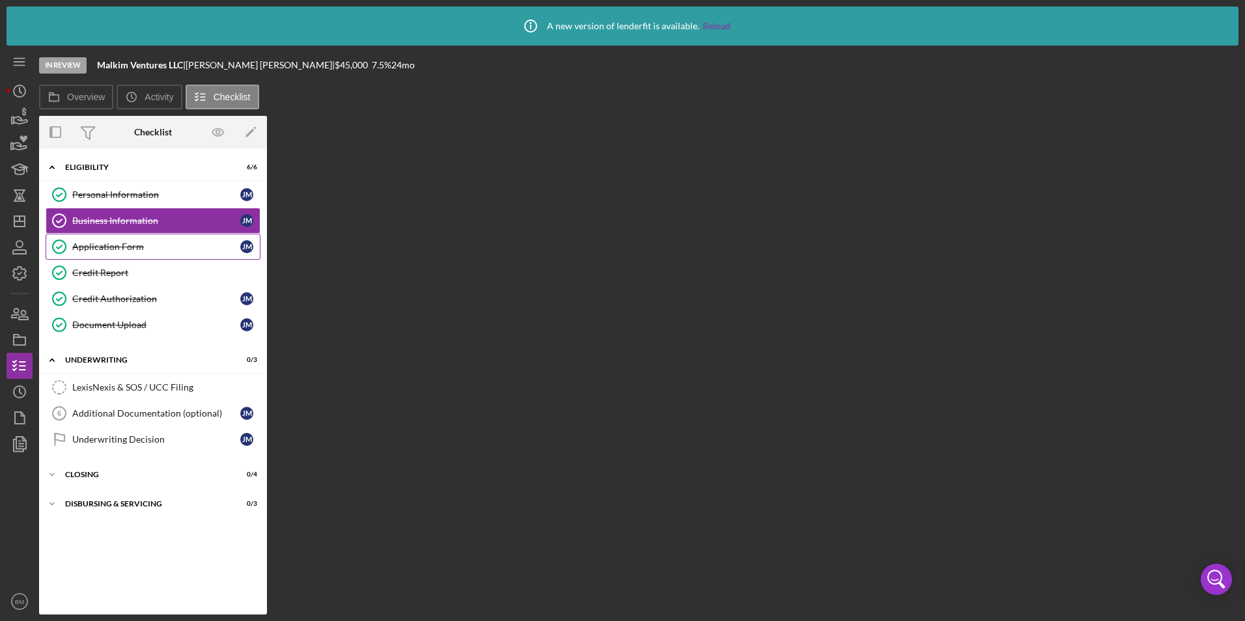
click at [158, 240] on link "Application Form Application Form J M" at bounding box center [153, 247] width 215 height 26
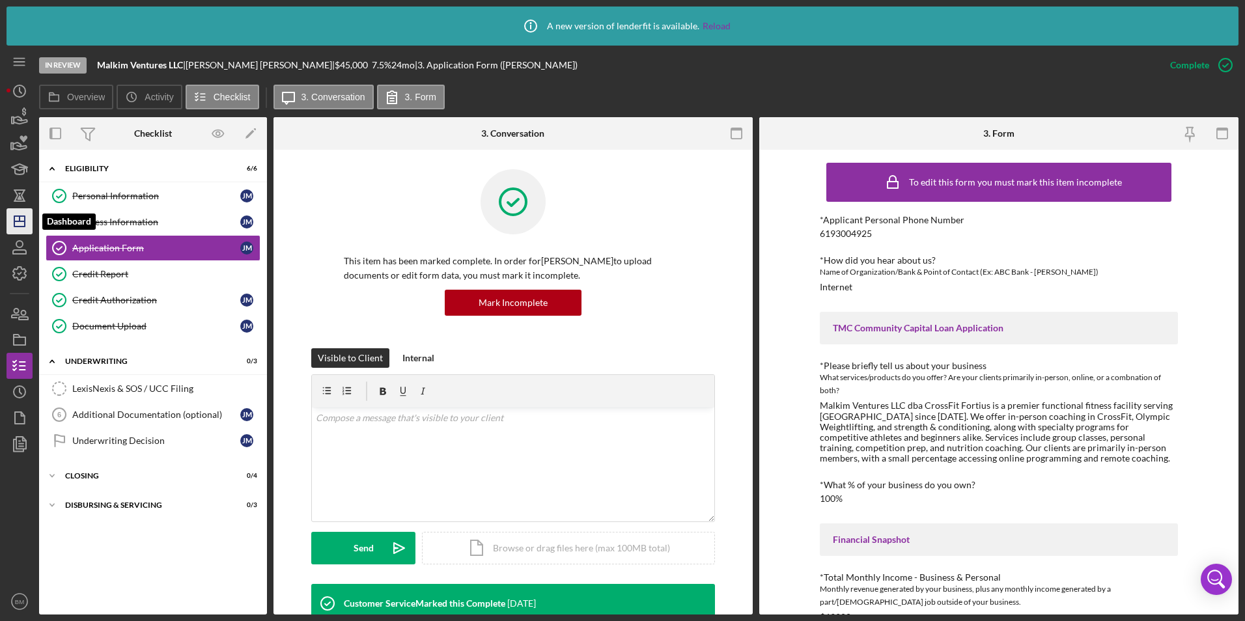
click at [16, 223] on icon "Icon/Dashboard" at bounding box center [19, 221] width 33 height 33
